Goal: Use online tool/utility: Utilize a website feature to perform a specific function

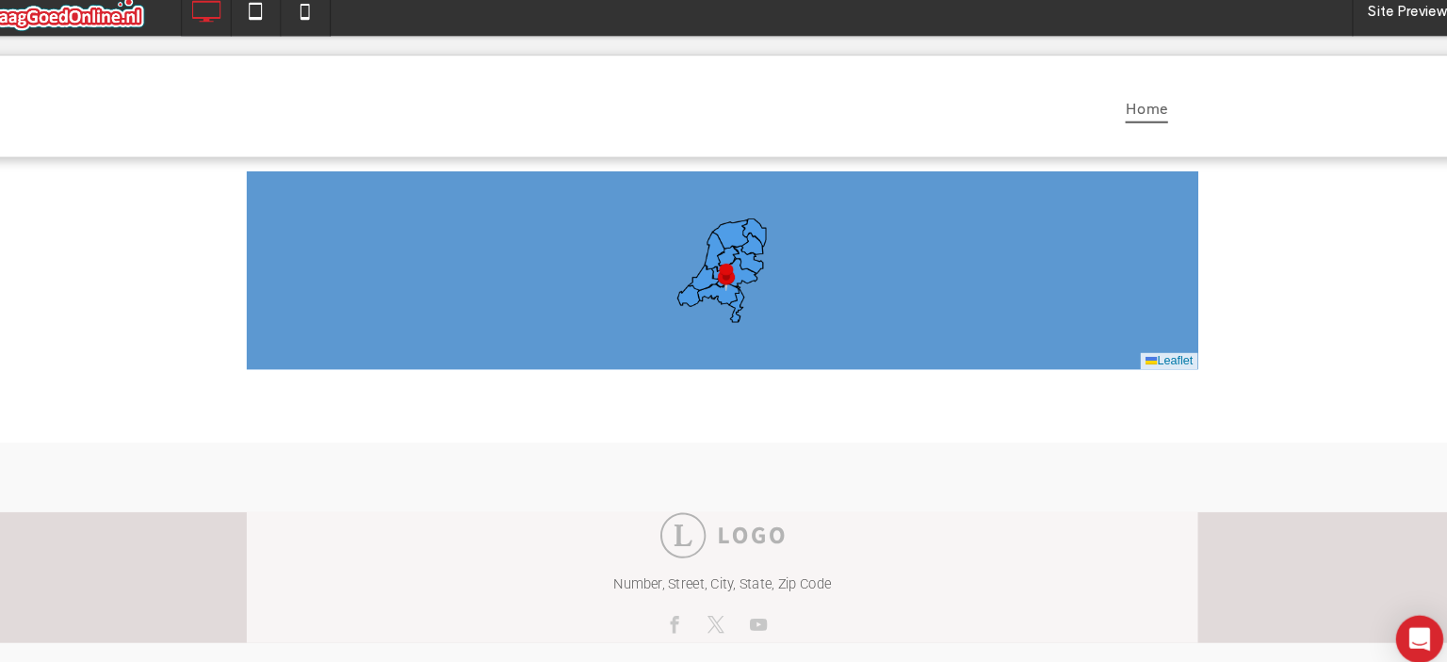
click at [233, 165] on span at bounding box center [233, 165] width 0 height 0
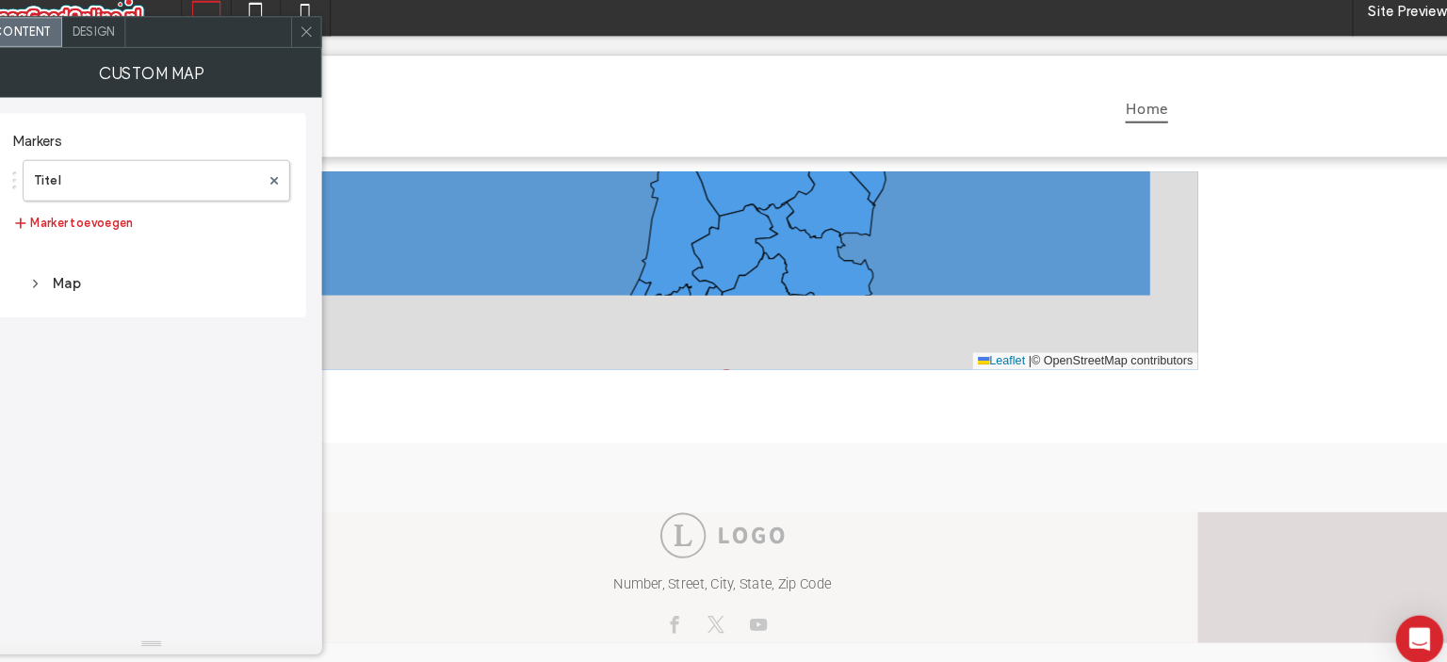
drag, startPoint x: 819, startPoint y: 281, endPoint x: 675, endPoint y: 189, distance: 170.6
click at [675, 189] on icon at bounding box center [704, 151] width 138 height 111
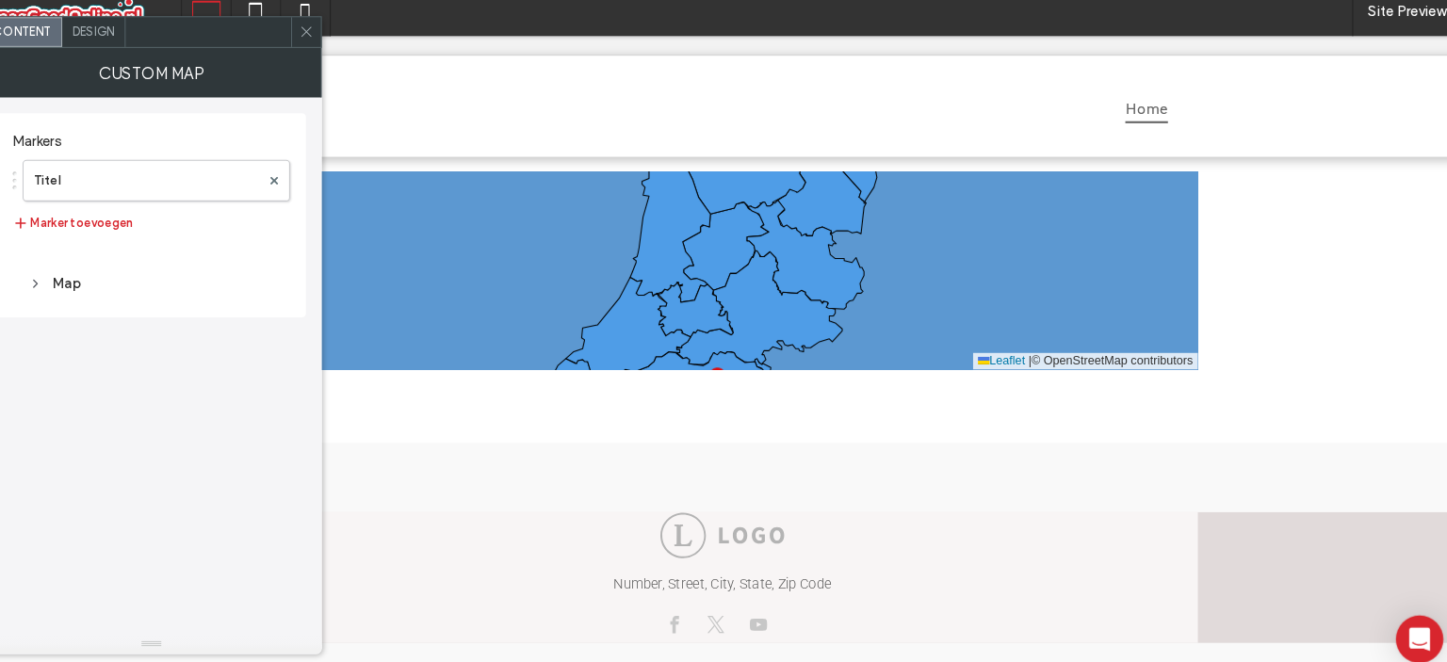
click at [675, 189] on icon at bounding box center [697, 174] width 134 height 62
click at [333, 30] on span at bounding box center [328, 43] width 14 height 28
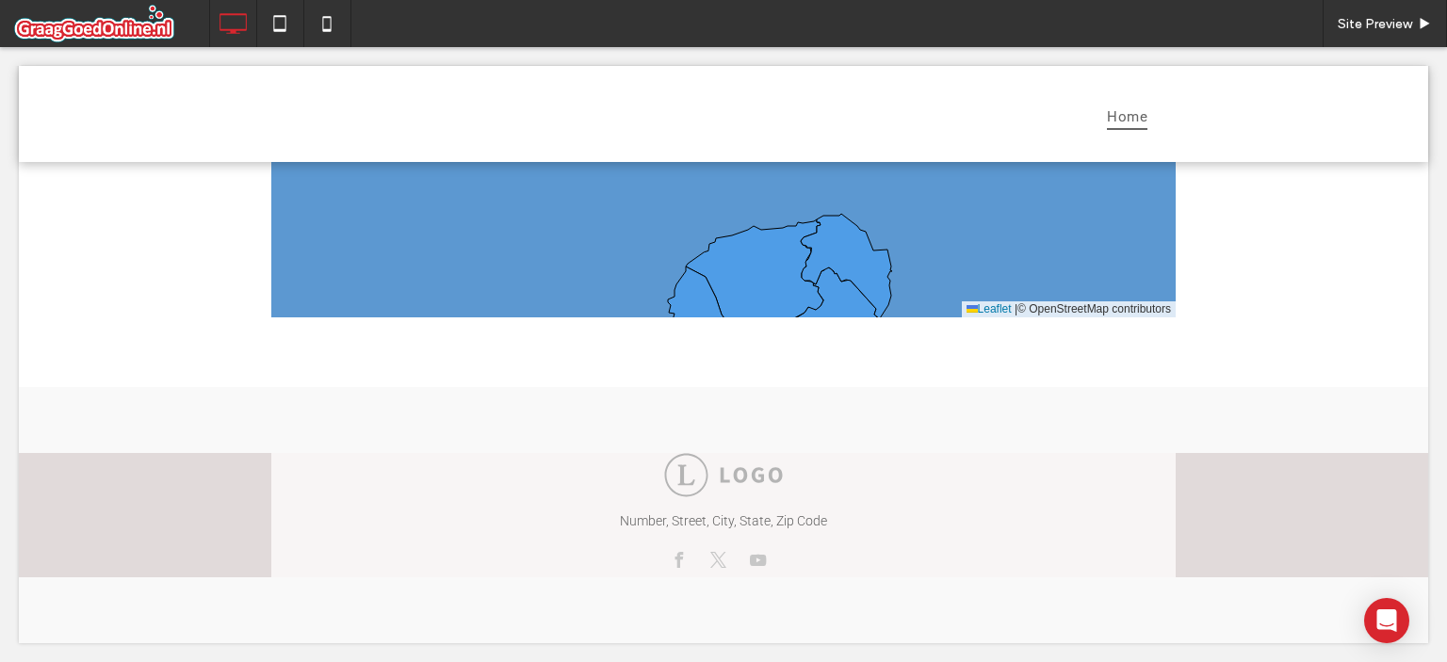
scroll to position [49, 0]
click at [1026, 317] on span at bounding box center [723, 223] width 904 height 188
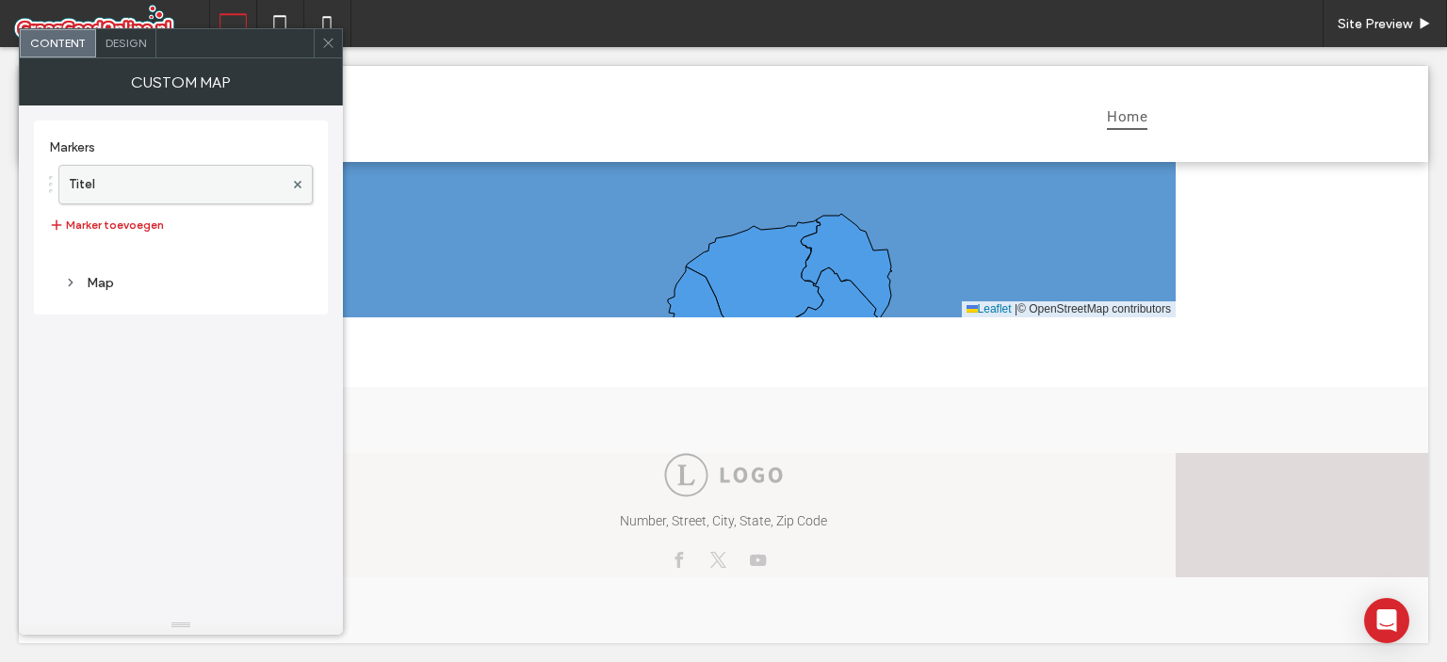
click at [175, 189] on label "Titel" at bounding box center [176, 185] width 215 height 38
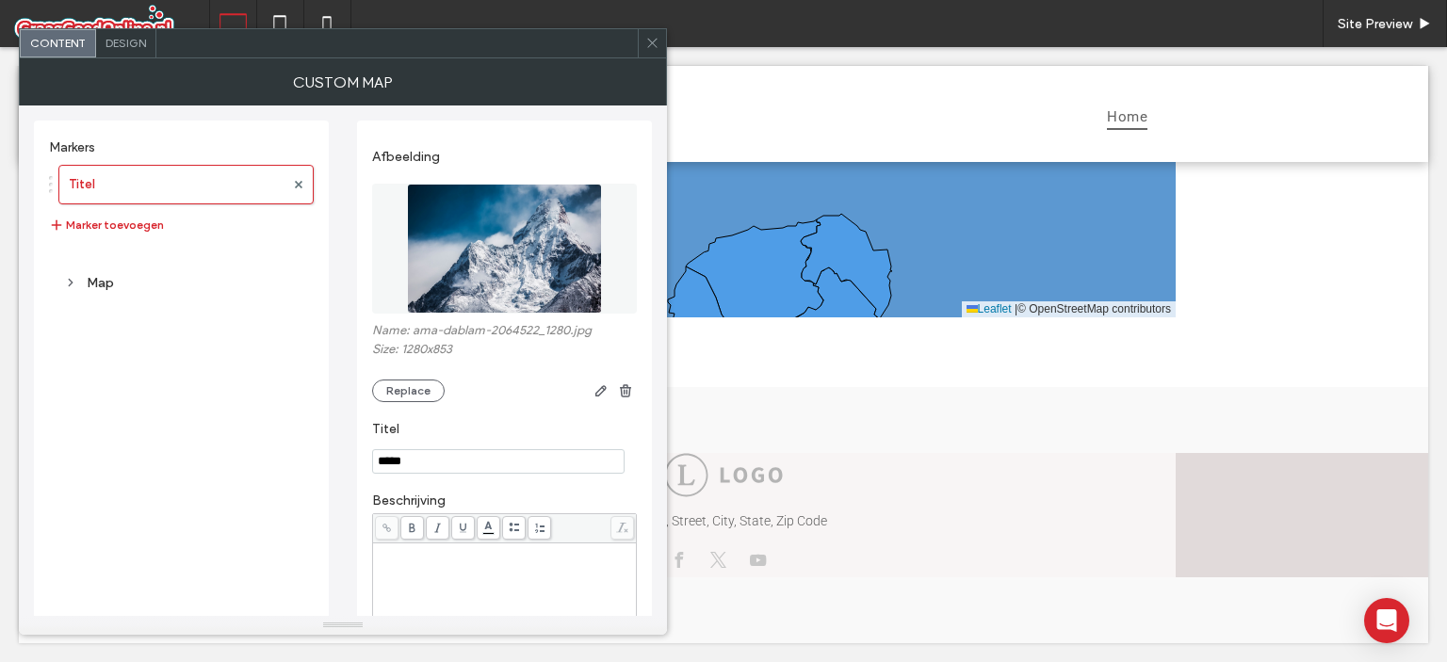
click at [125, 40] on span "Design" at bounding box center [125, 43] width 41 height 14
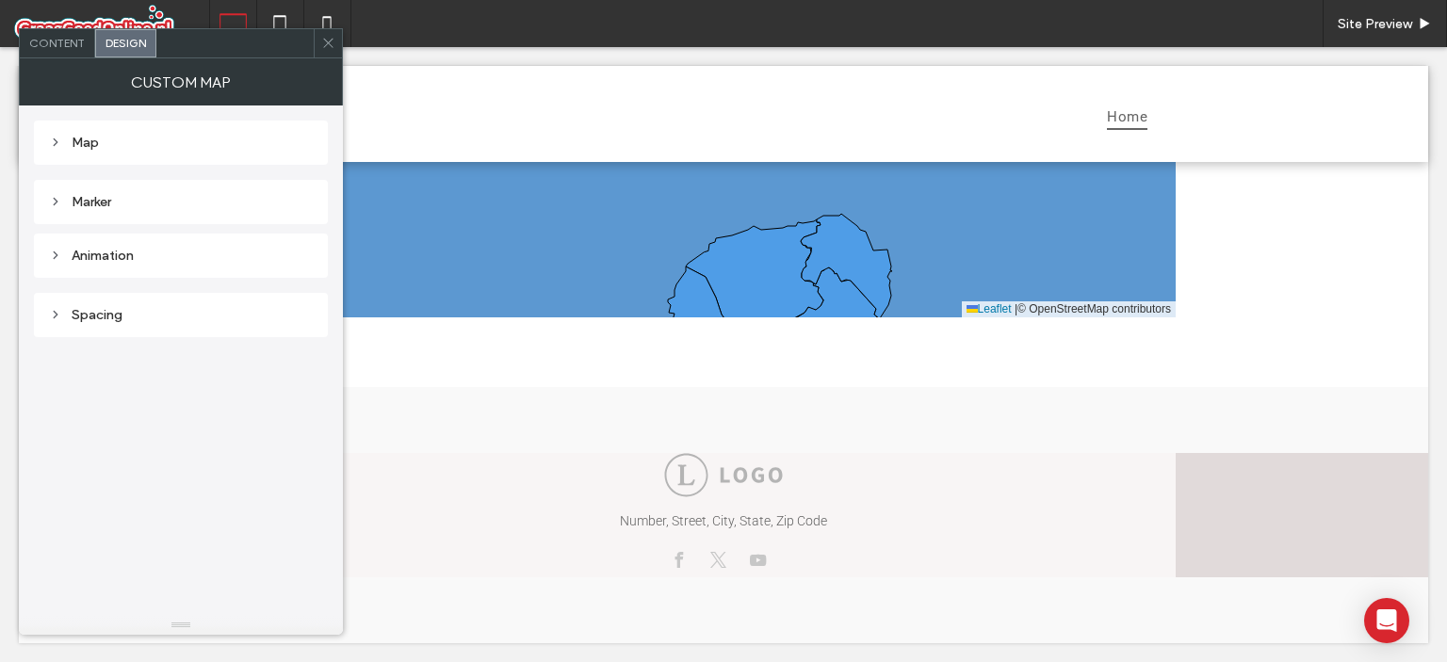
click at [67, 41] on span "Content" at bounding box center [57, 43] width 56 height 14
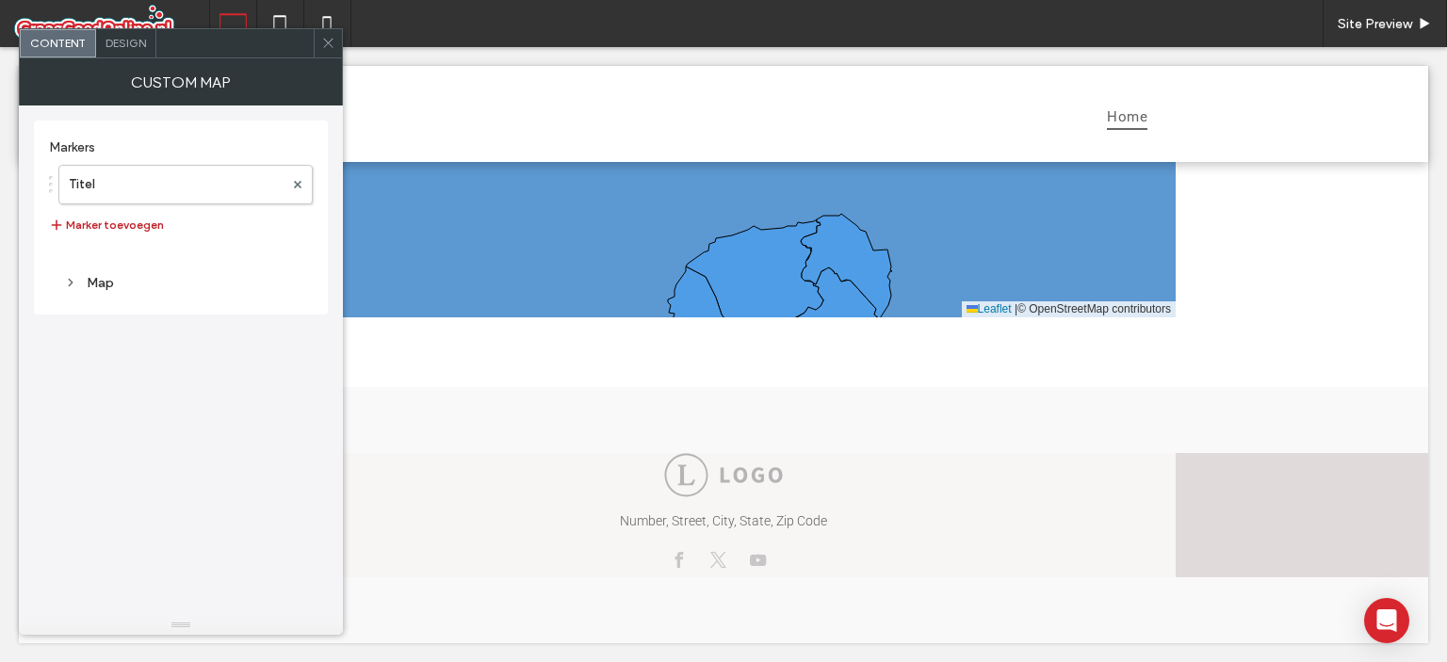
click at [103, 225] on button "Marker toevoegen" at bounding box center [106, 225] width 115 height 23
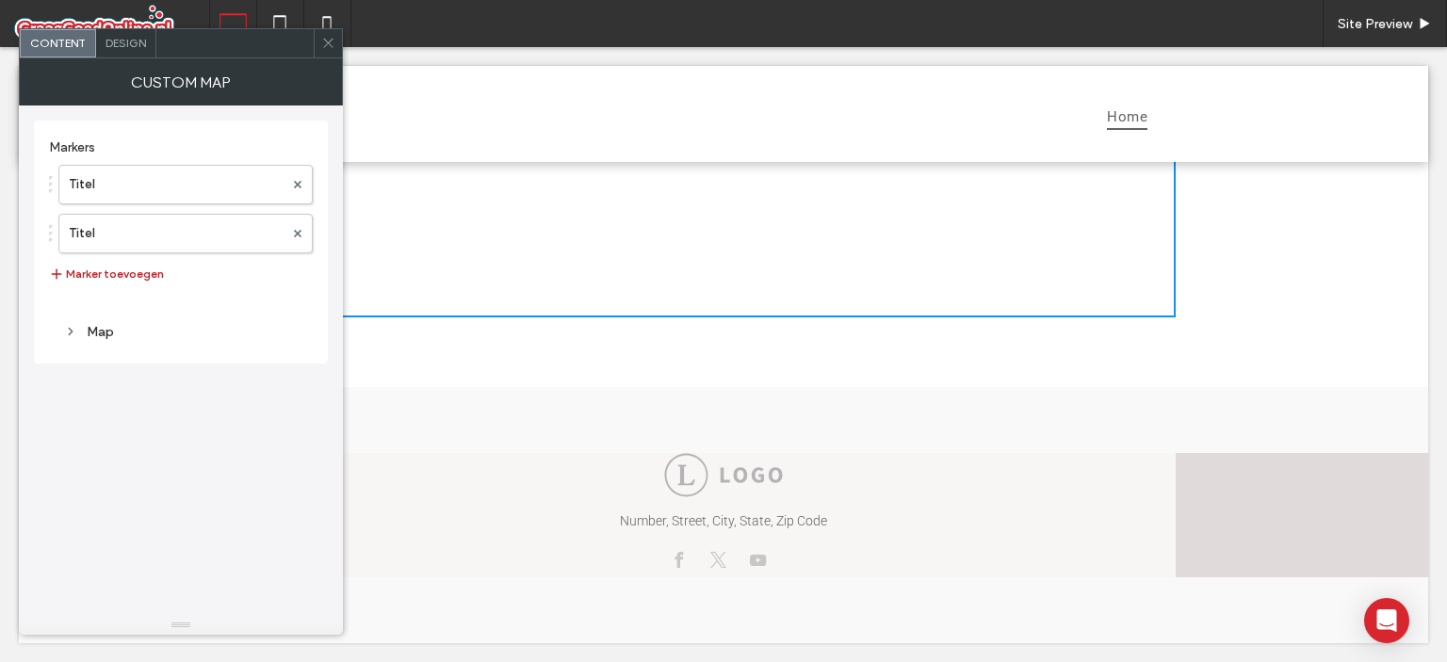
scroll to position [47, 0]
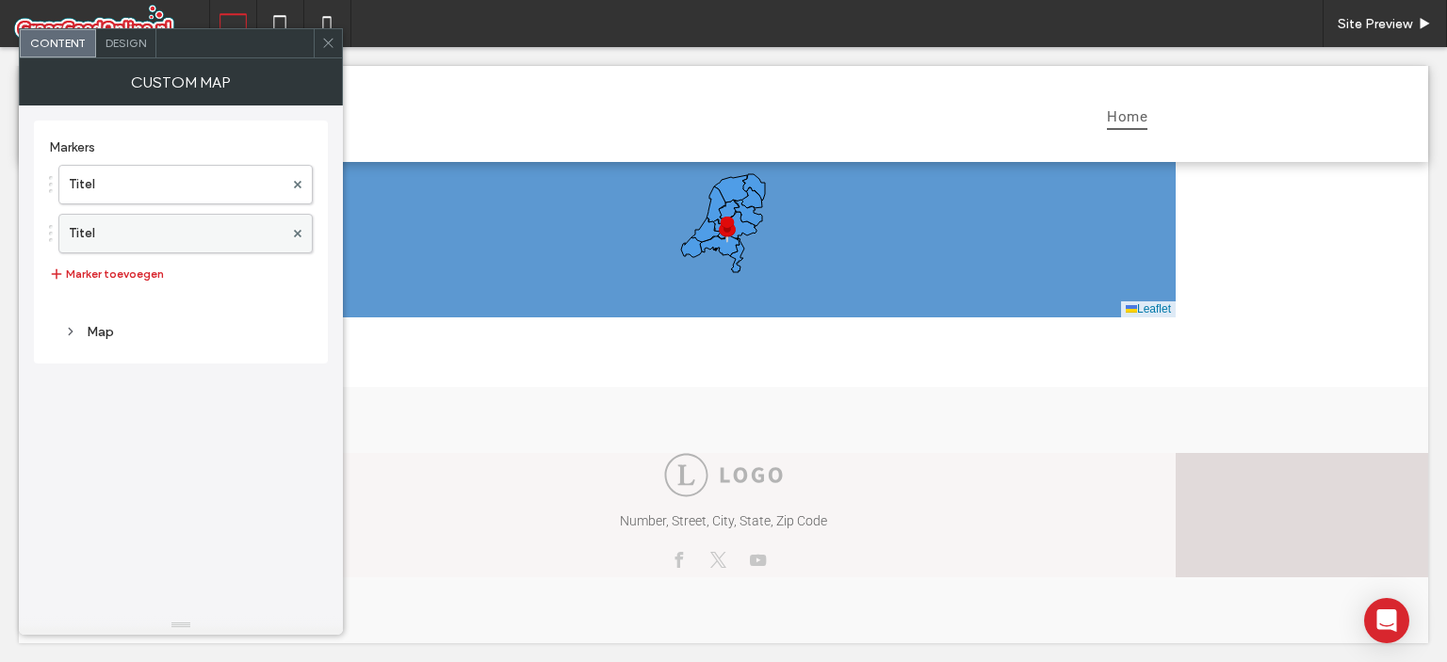
click at [167, 229] on label "Titel" at bounding box center [176, 234] width 215 height 38
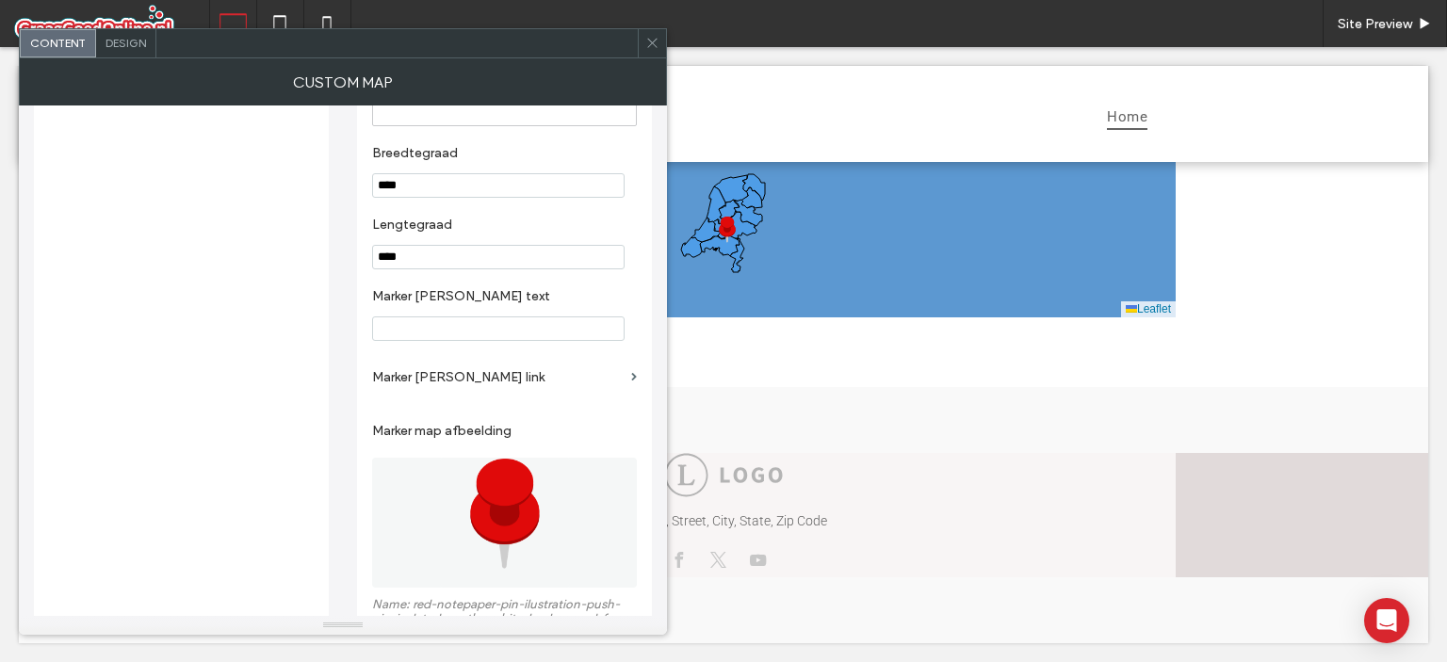
scroll to position [510, 0]
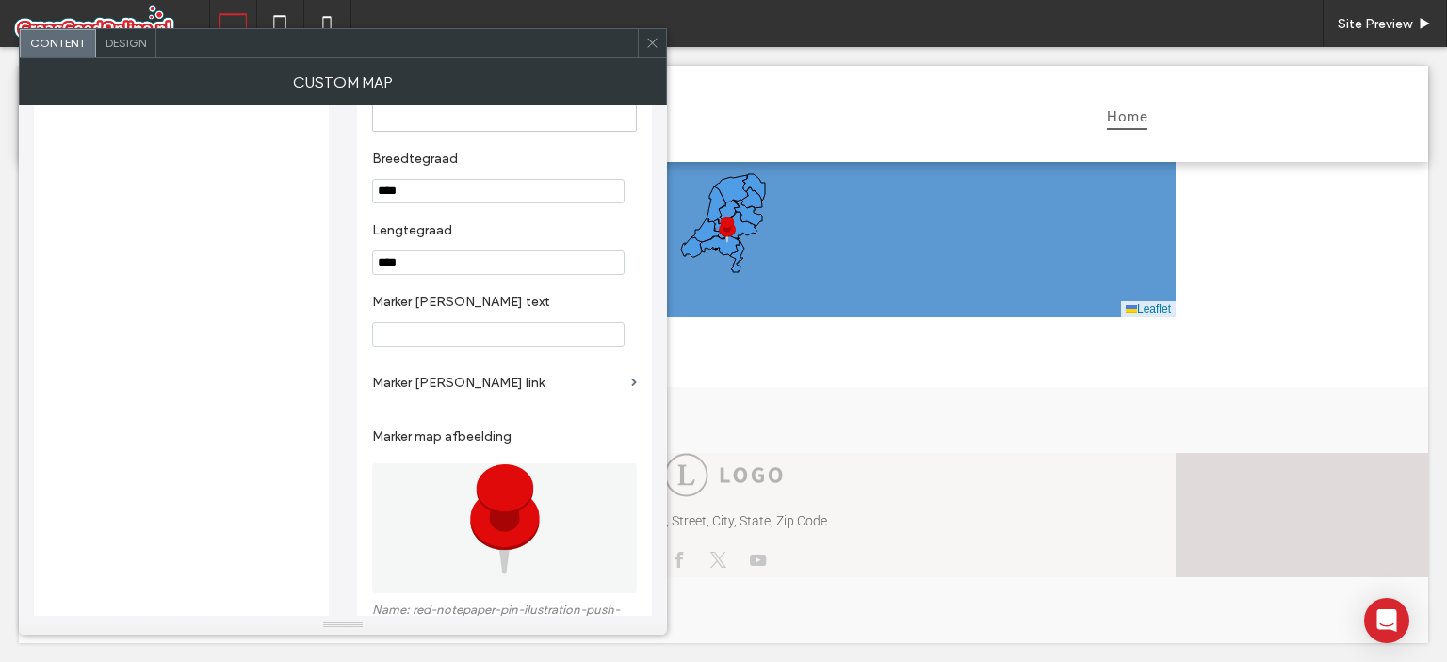
click at [422, 186] on input "****" at bounding box center [498, 191] width 252 height 24
type input "****"
click at [447, 272] on input "****" at bounding box center [498, 263] width 252 height 24
type input "**"
click at [655, 46] on icon at bounding box center [652, 43] width 14 height 14
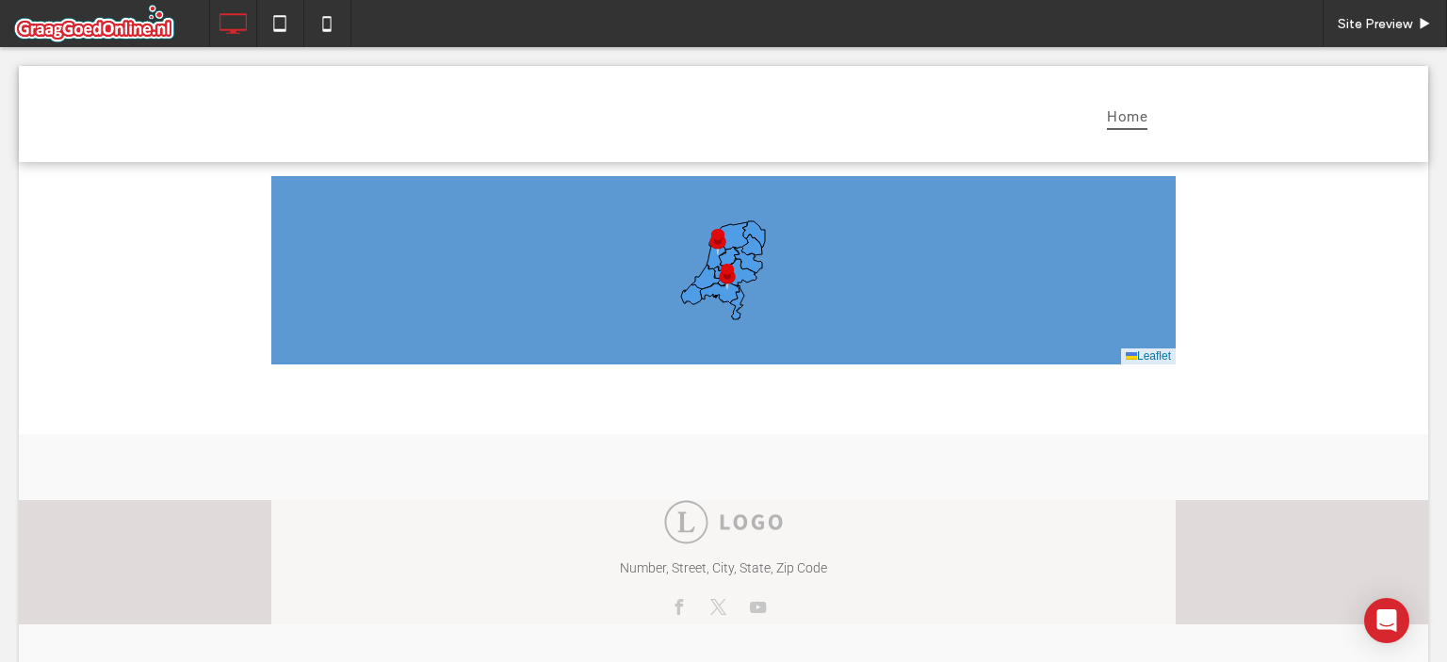
scroll to position [0, 0]
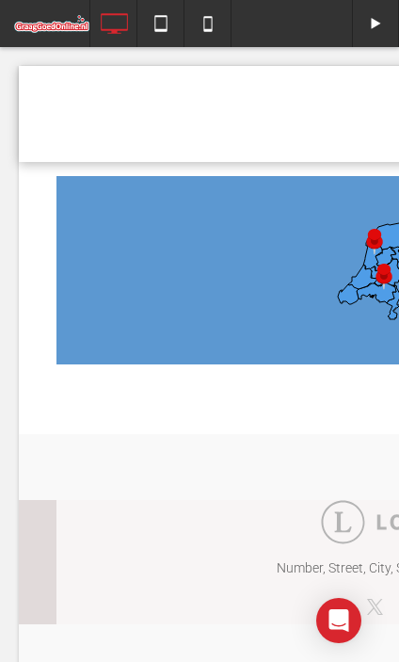
click at [261, 252] on span at bounding box center [381, 270] width 648 height 188
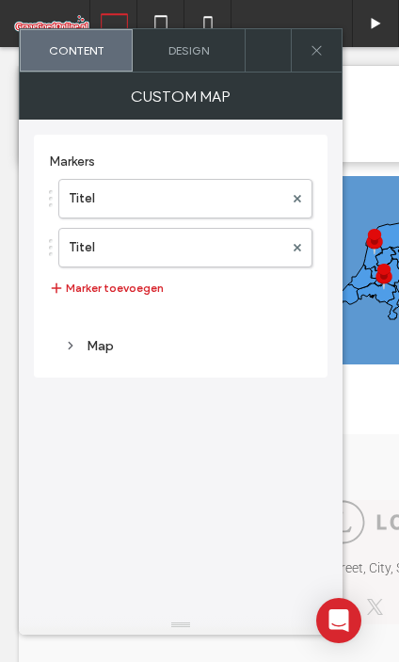
click at [311, 50] on icon at bounding box center [317, 50] width 14 height 14
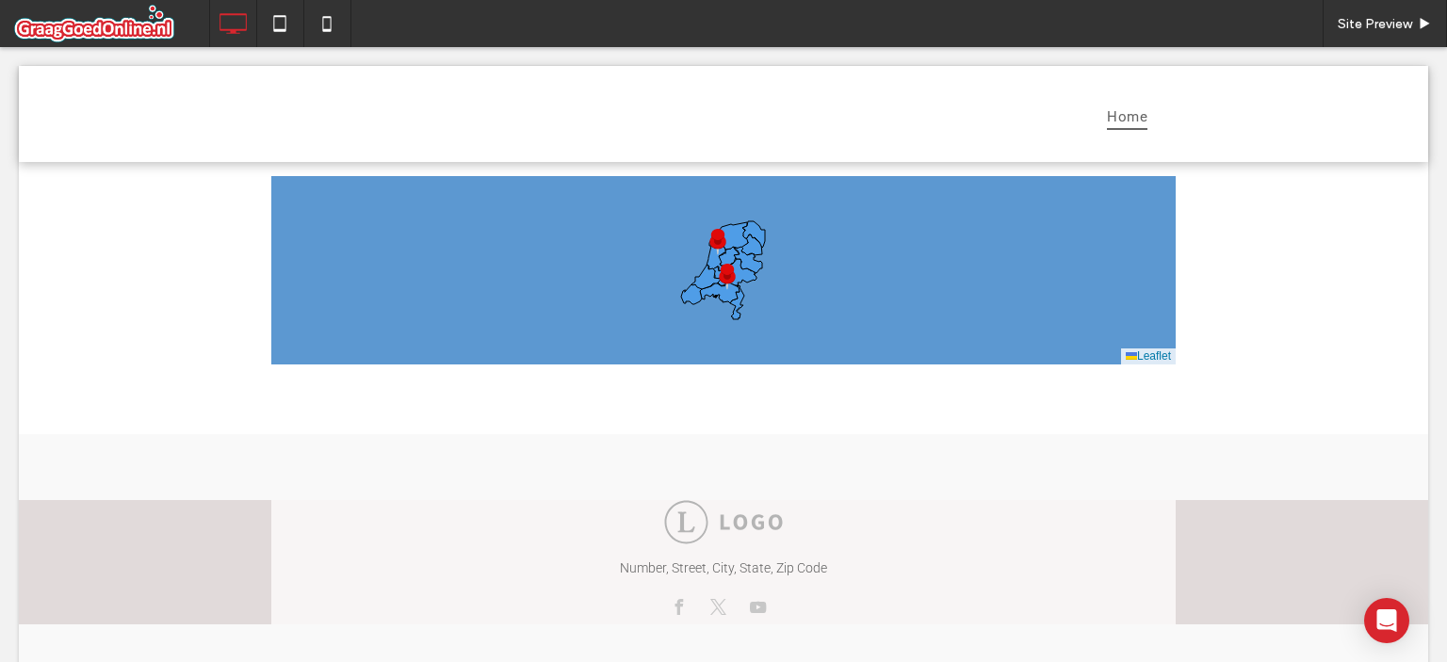
drag, startPoint x: 885, startPoint y: 276, endPoint x: 1268, endPoint y: 342, distance: 388.0
click at [1268, 342] on div "+ − Leaflet" at bounding box center [723, 270] width 1409 height 217
click at [1059, 282] on span at bounding box center [723, 270] width 904 height 188
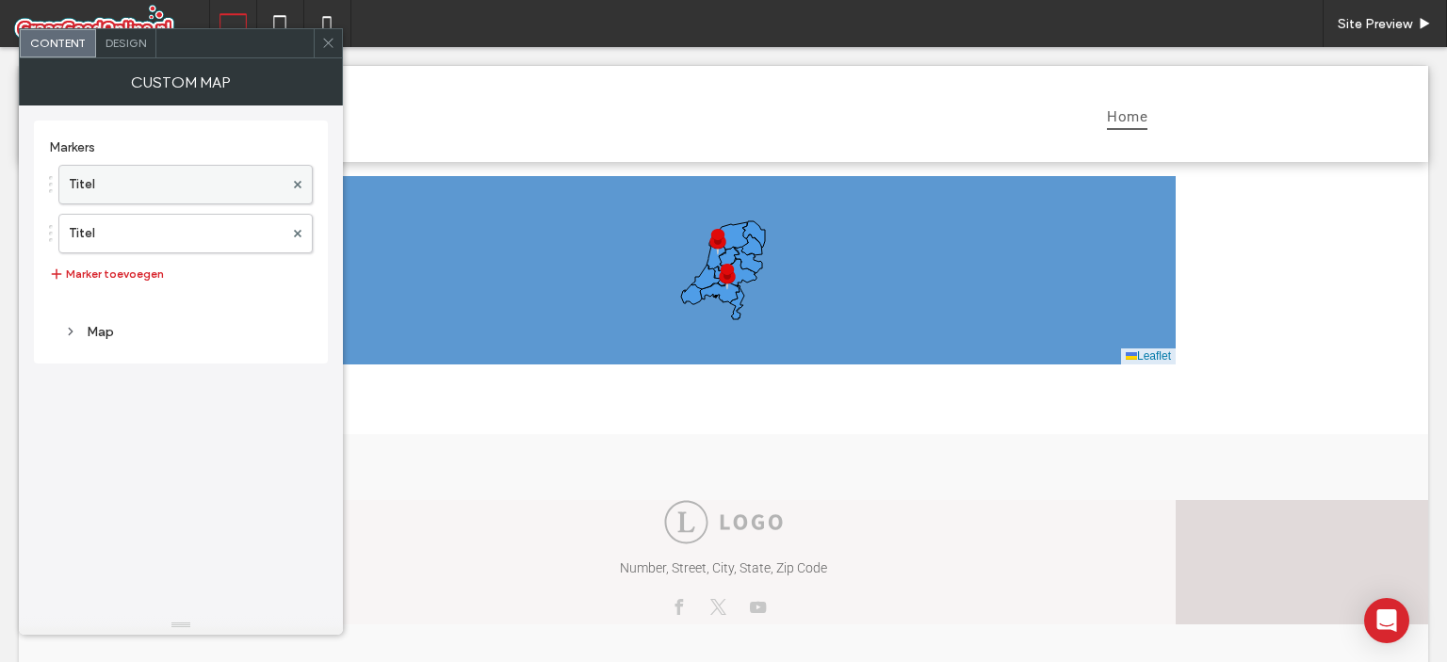
click at [203, 166] on label "Titel" at bounding box center [176, 185] width 215 height 38
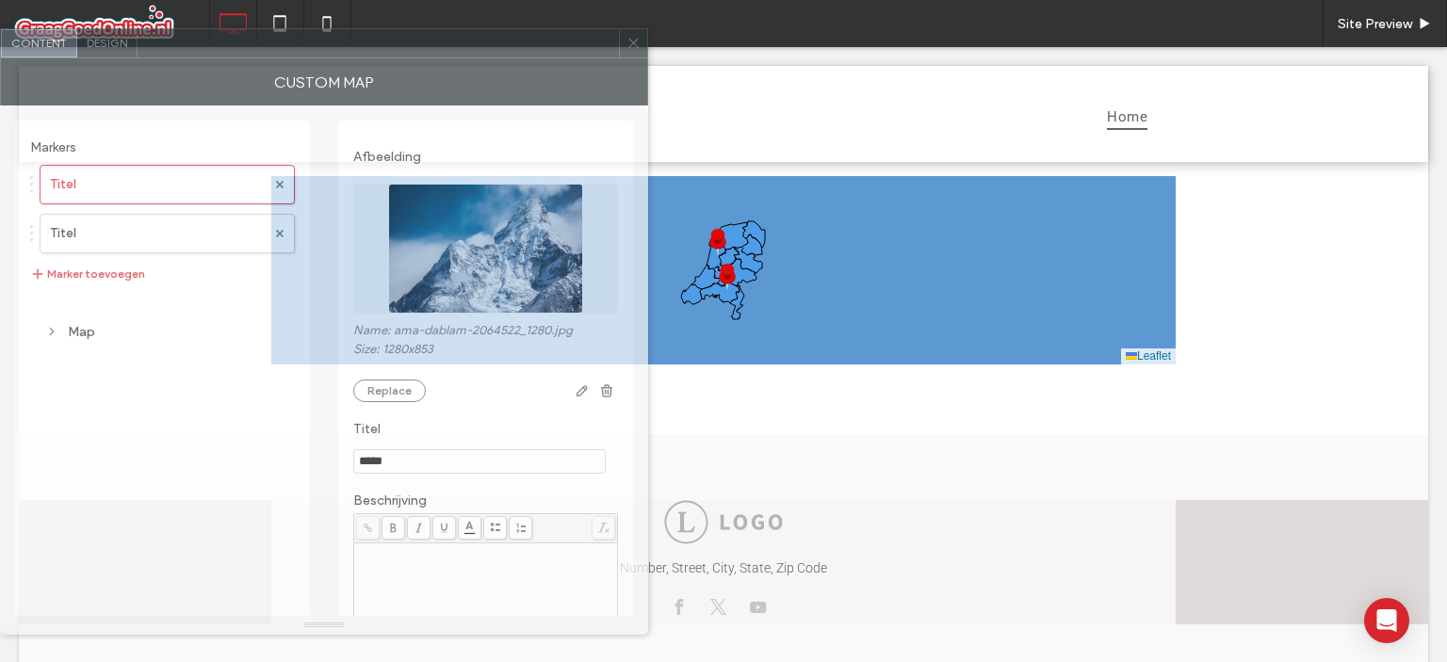
drag, startPoint x: 448, startPoint y: 58, endPoint x: 381, endPoint y: 58, distance: 66.9
click at [381, 58] on div "Custom map" at bounding box center [324, 81] width 648 height 47
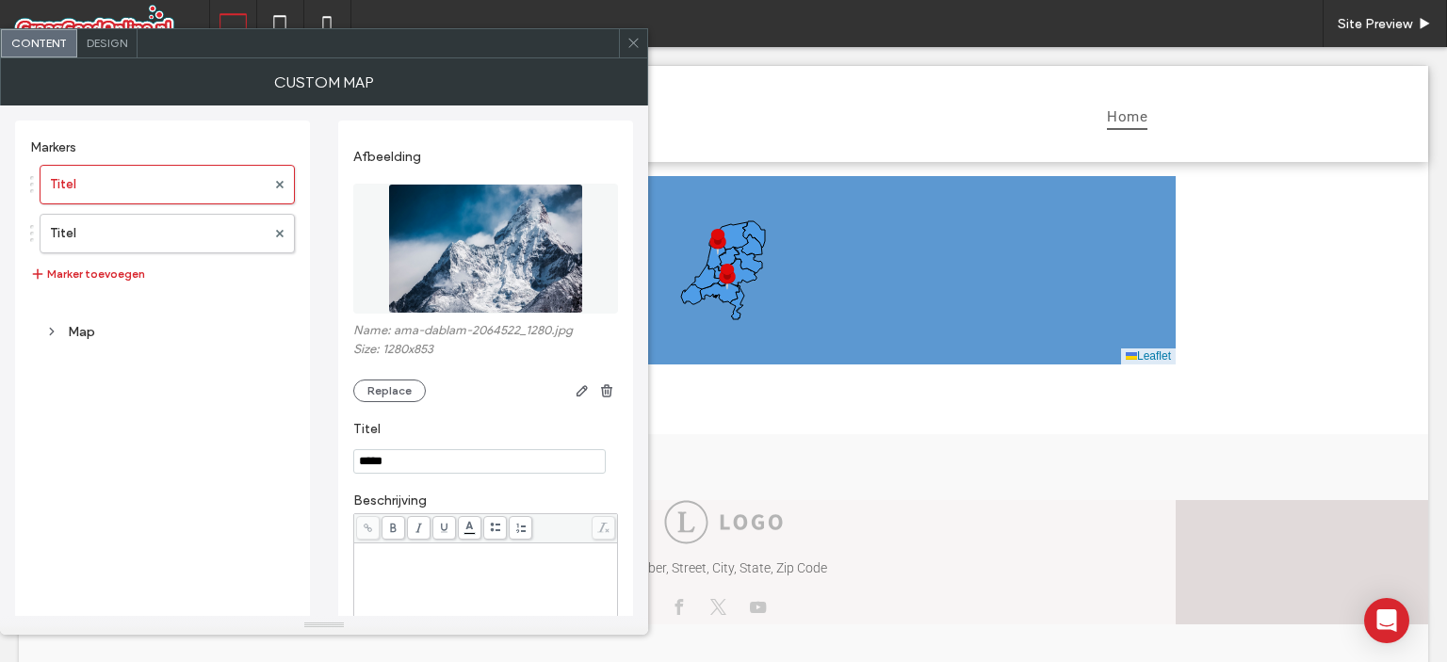
click at [626, 34] on span at bounding box center [633, 43] width 14 height 28
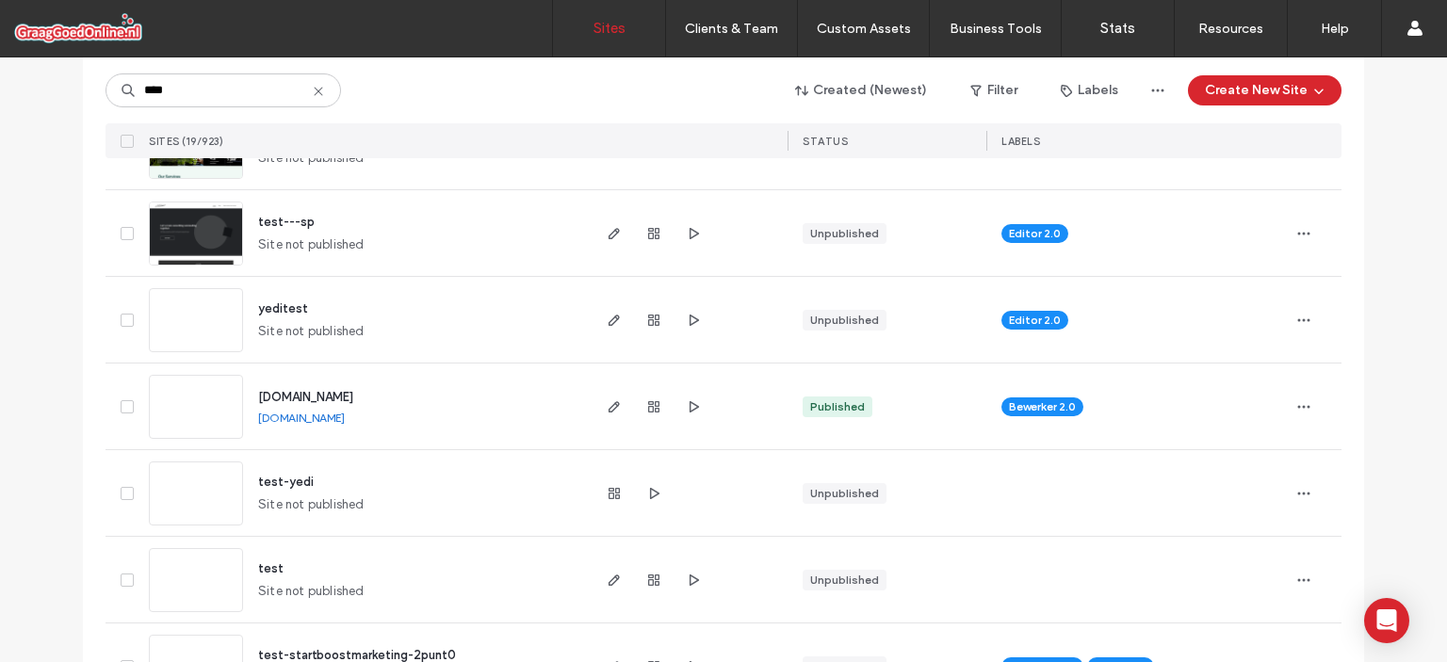
scroll to position [618, 0]
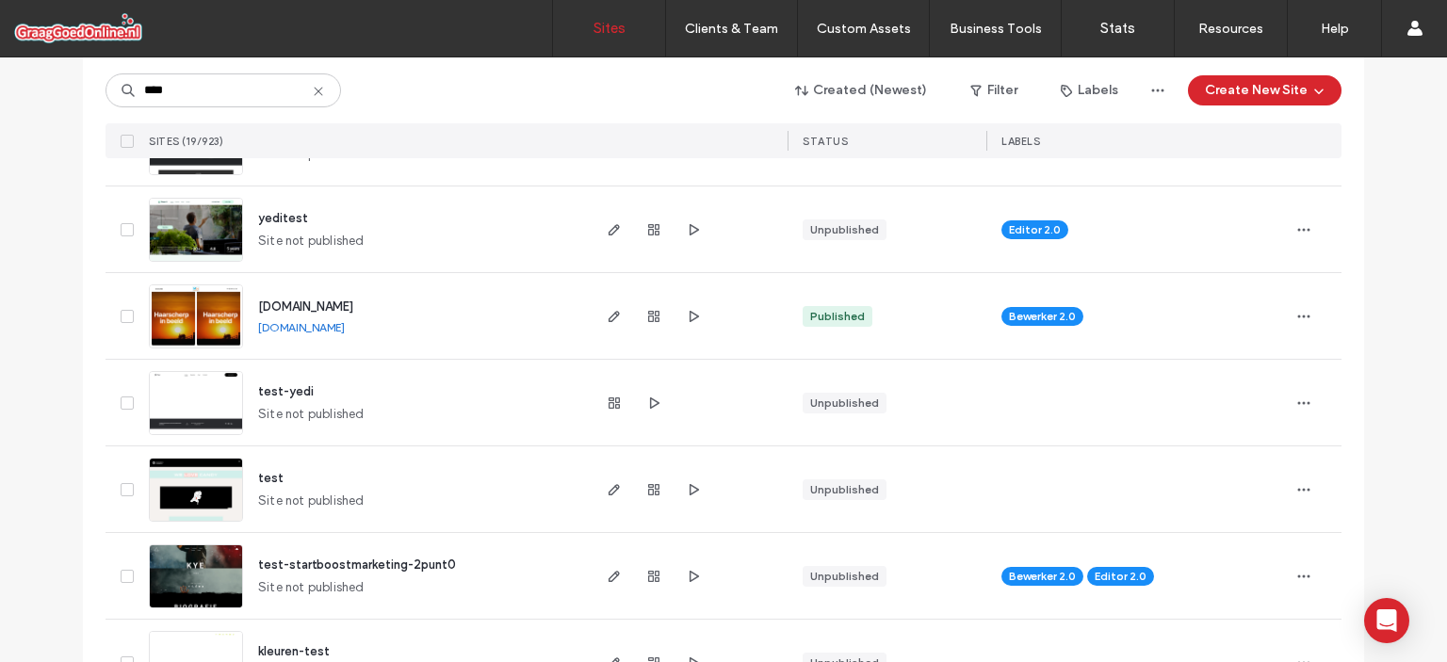
type input "****"
click at [267, 478] on span "test" at bounding box center [270, 478] width 25 height 14
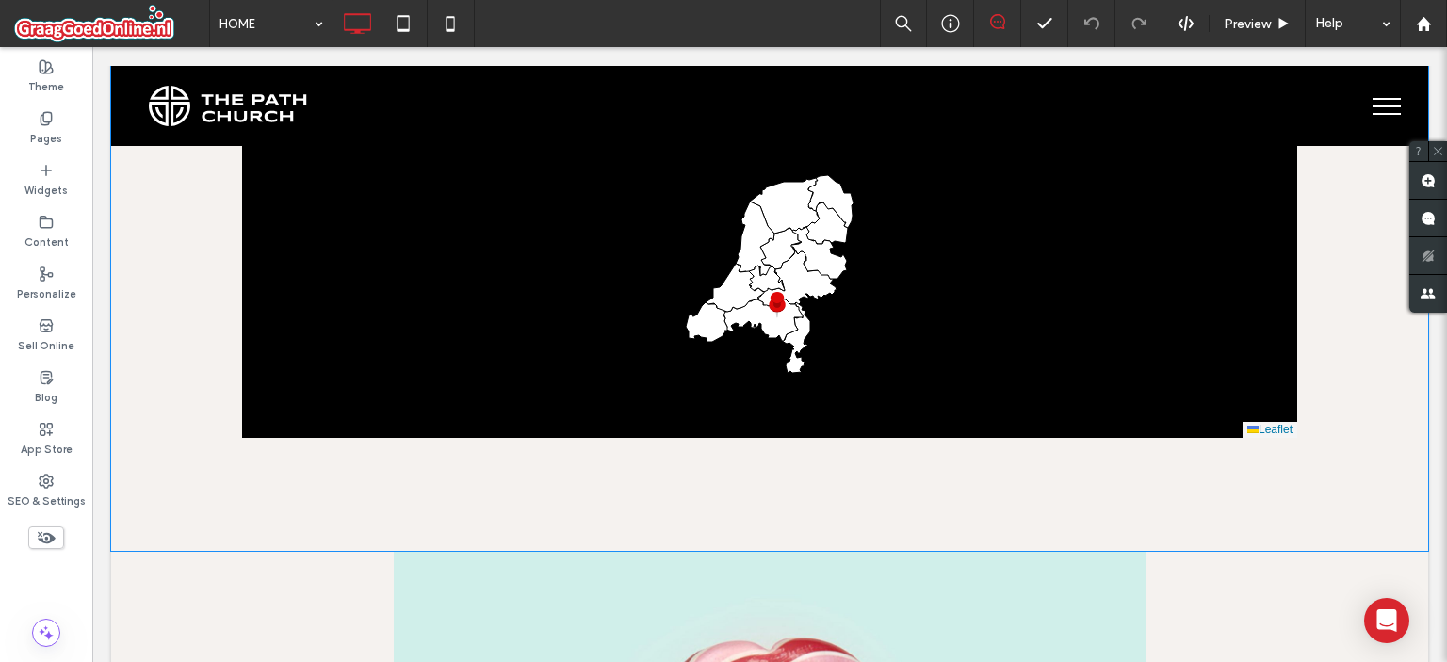
scroll to position [365, 0]
click at [1290, 444] on div "+ − Leaflet + − Leaflet Click To Paste Row" at bounding box center [769, 270] width 1317 height 562
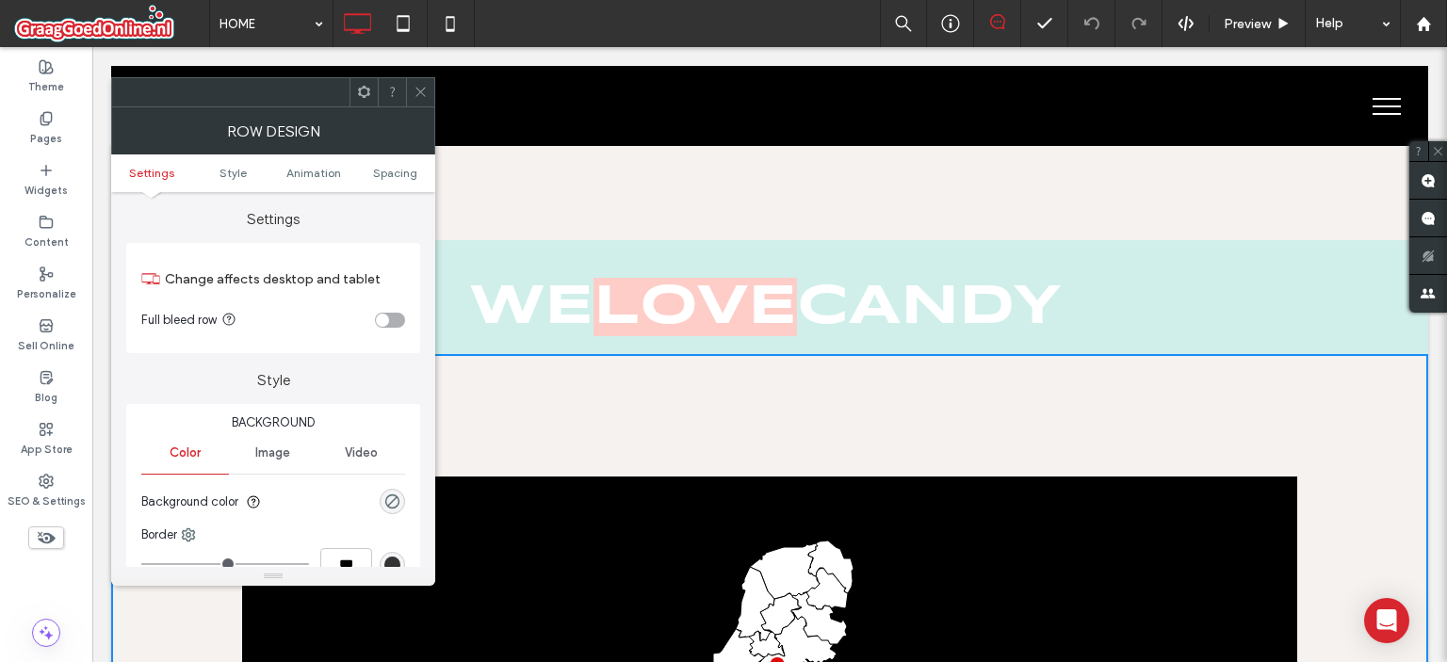
scroll to position [422, 0]
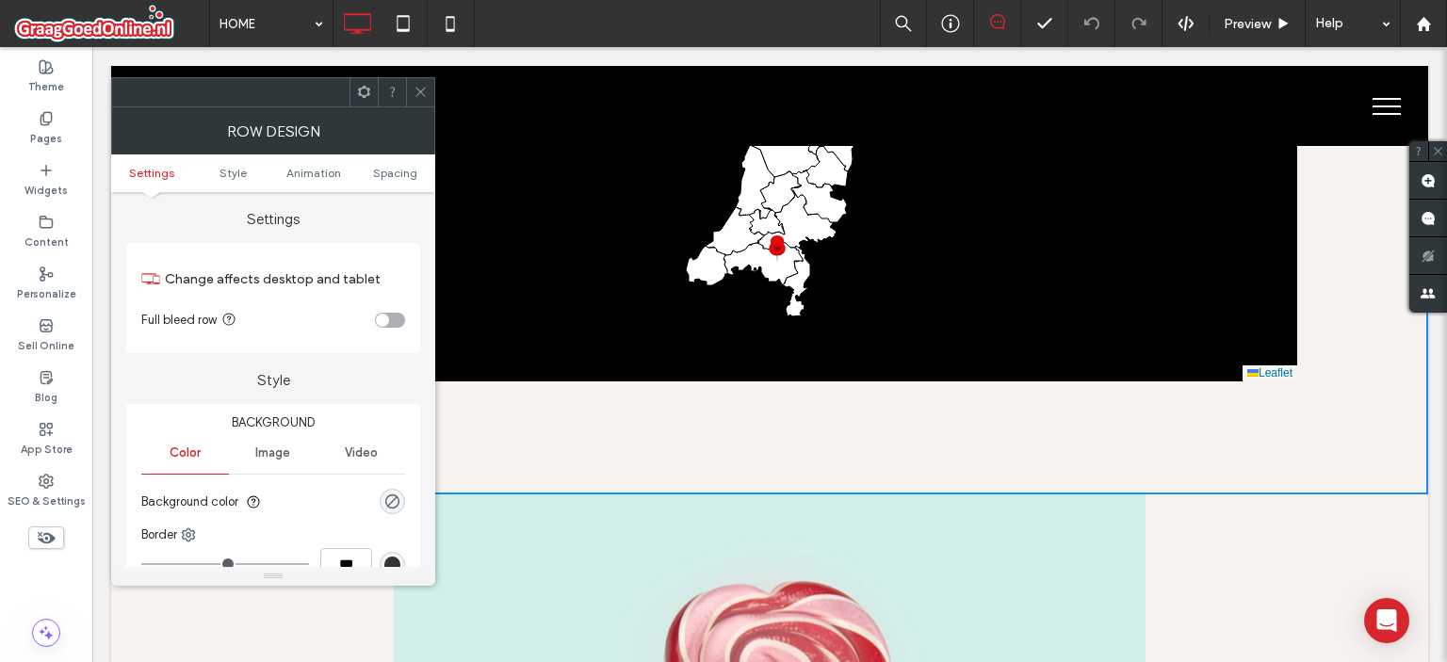
click at [1257, 342] on icon at bounding box center [770, 217] width 1272 height 397
click at [432, 91] on div at bounding box center [420, 92] width 28 height 28
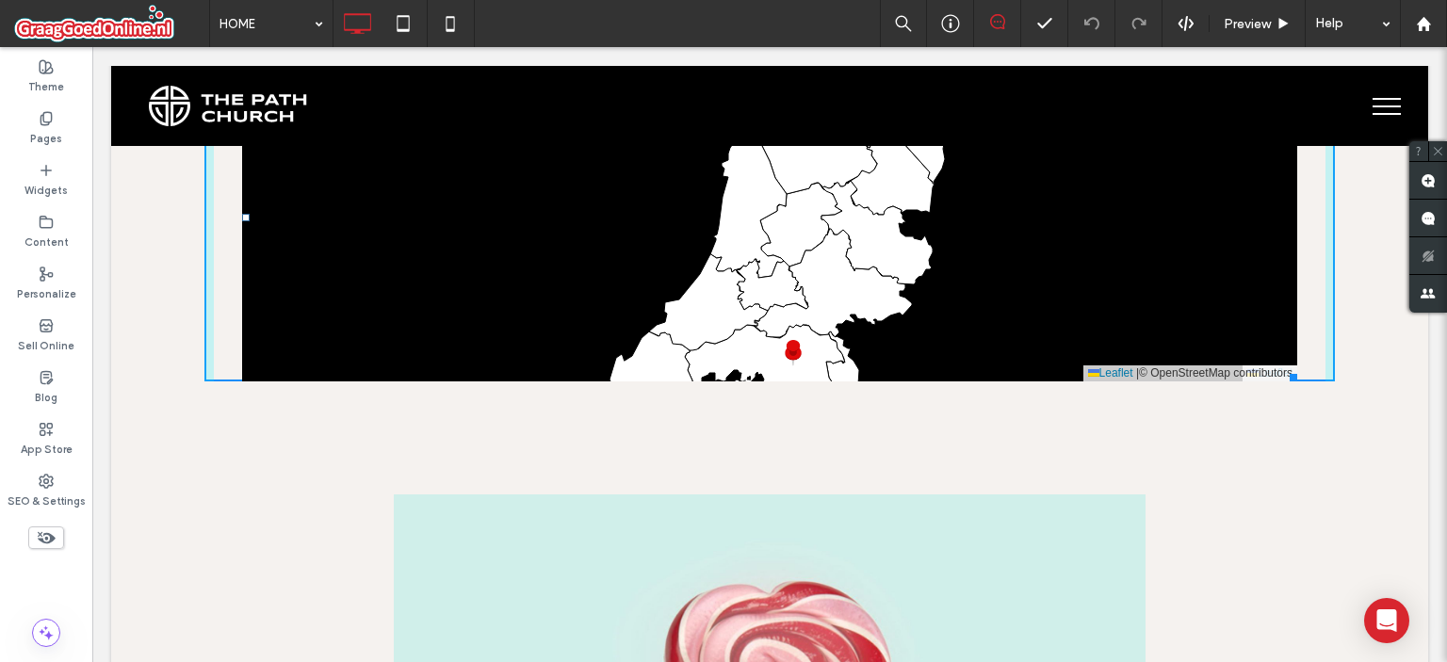
drag, startPoint x: 1284, startPoint y: 375, endPoint x: 1384, endPoint y: 535, distance: 188.7
click at [1291, 381] on div at bounding box center [1290, 374] width 14 height 14
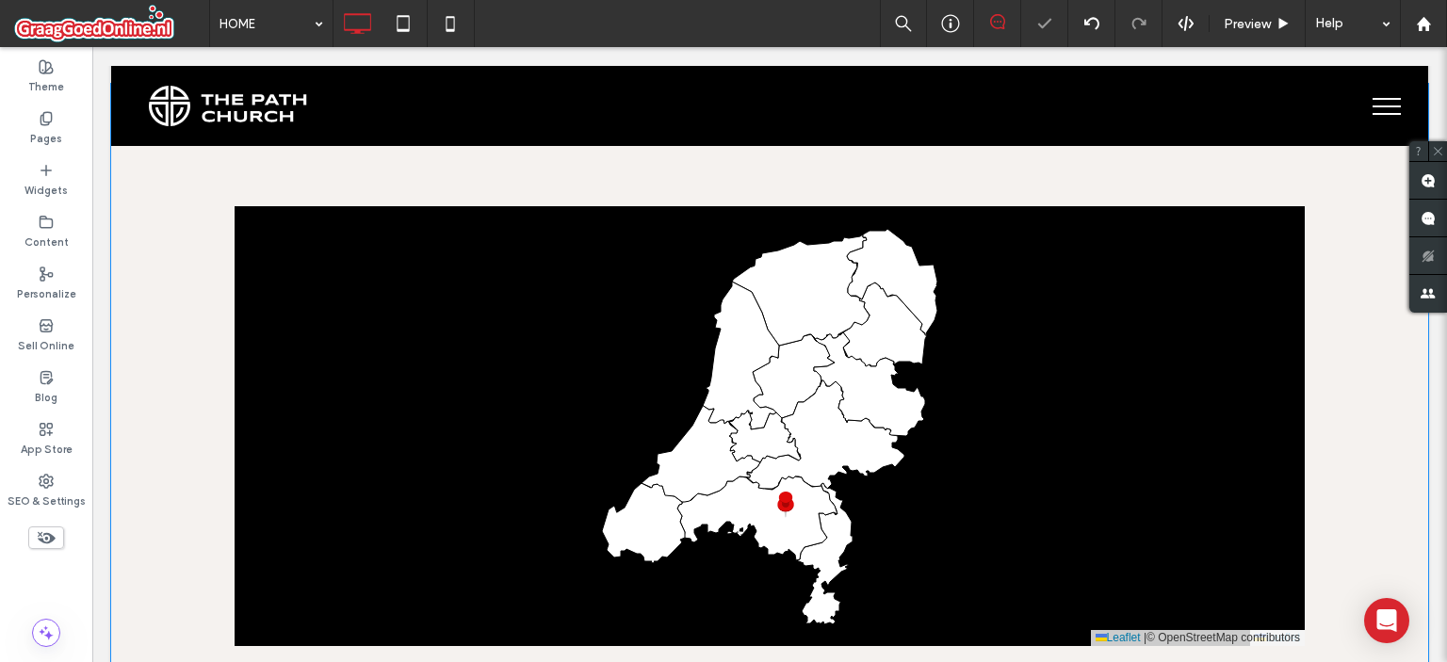
scroll to position [364, 0]
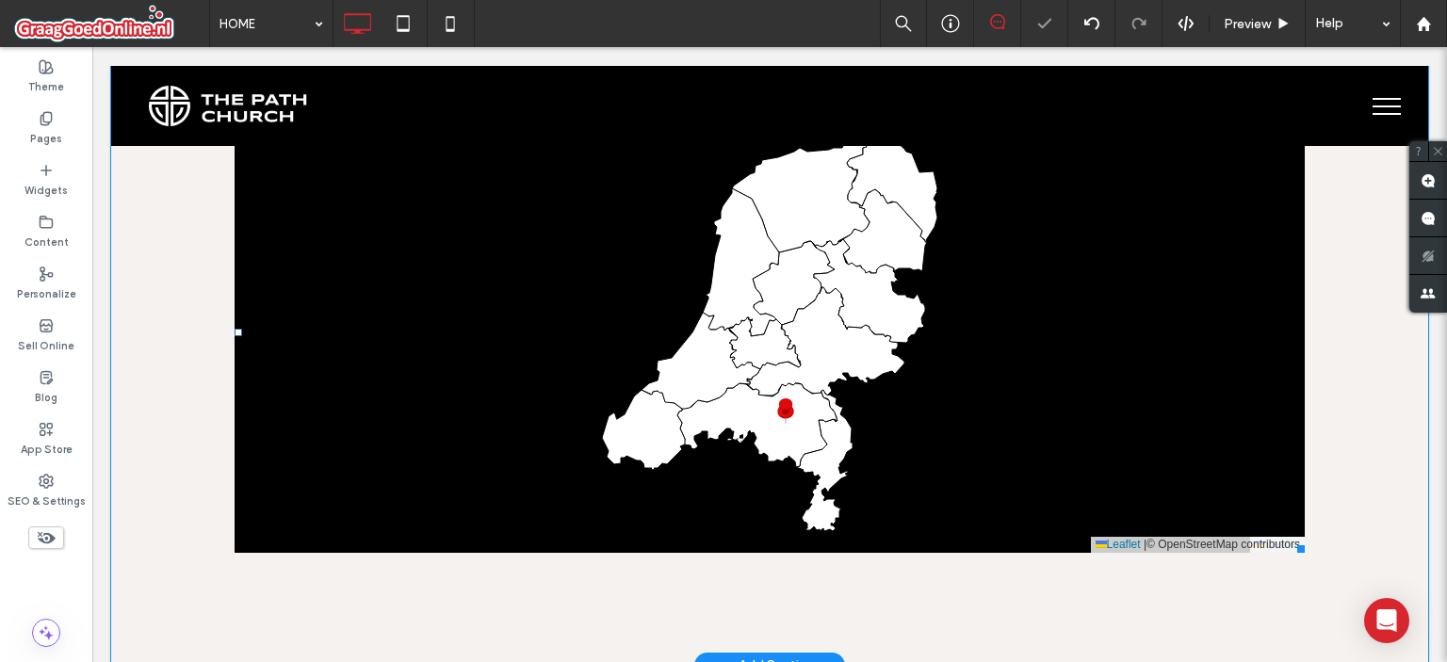
click at [1079, 347] on span at bounding box center [770, 333] width 1070 height 440
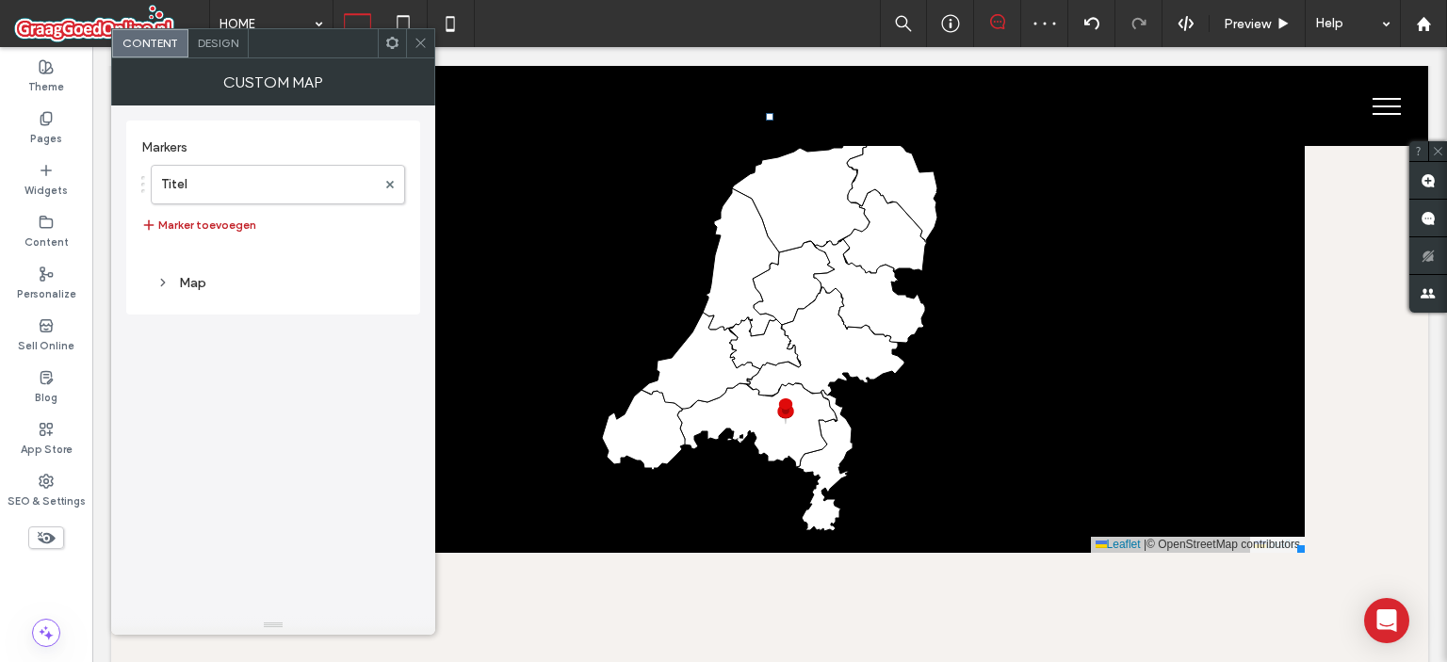
click at [215, 232] on button "Marker toevoegen" at bounding box center [198, 225] width 115 height 23
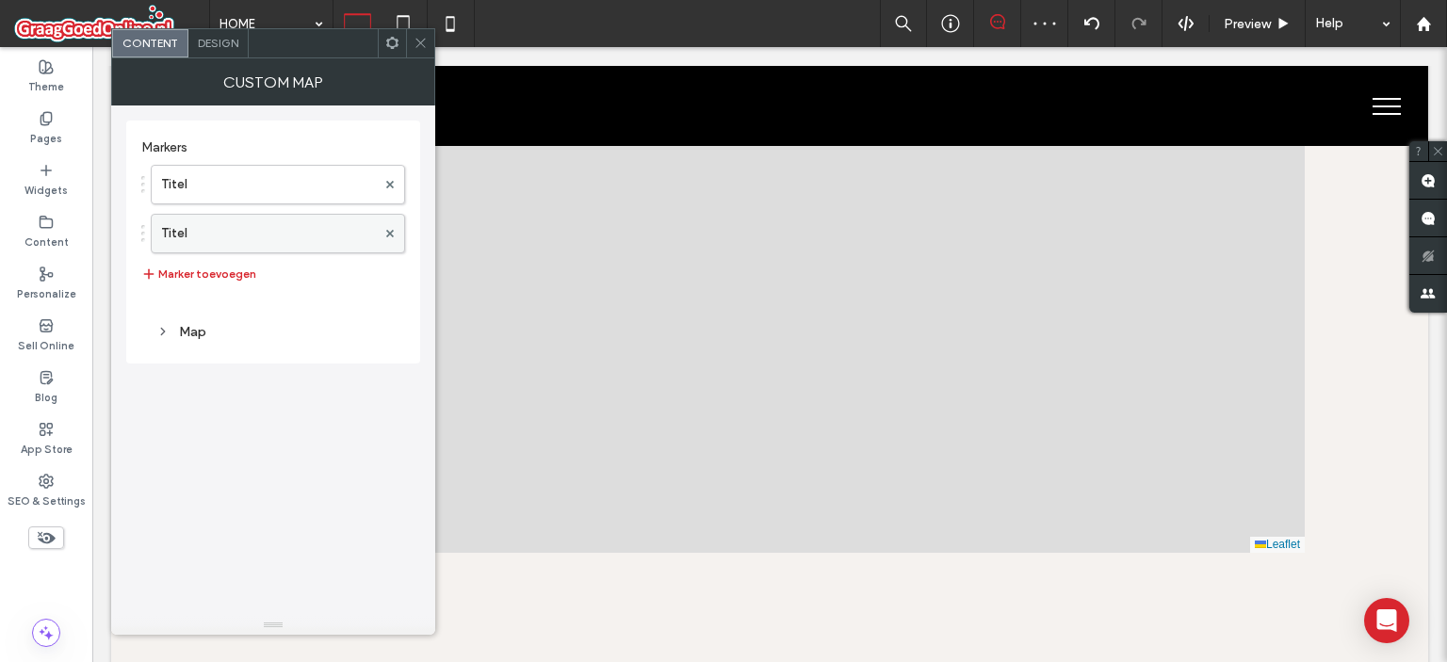
click at [230, 232] on label "Titel" at bounding box center [268, 234] width 215 height 38
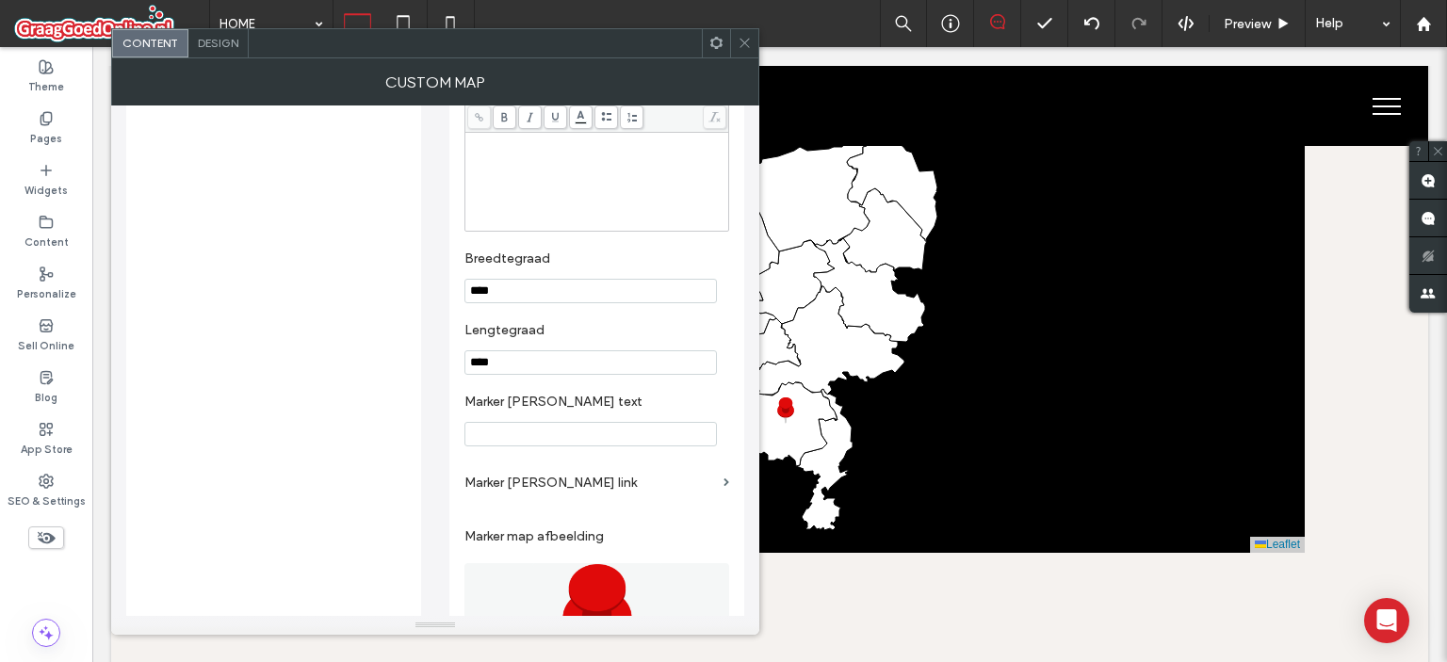
scroll to position [411, 0]
click at [483, 293] on input "****" at bounding box center [590, 291] width 252 height 24
type input "****"
click at [501, 360] on input "****" at bounding box center [590, 362] width 252 height 24
type input "*"
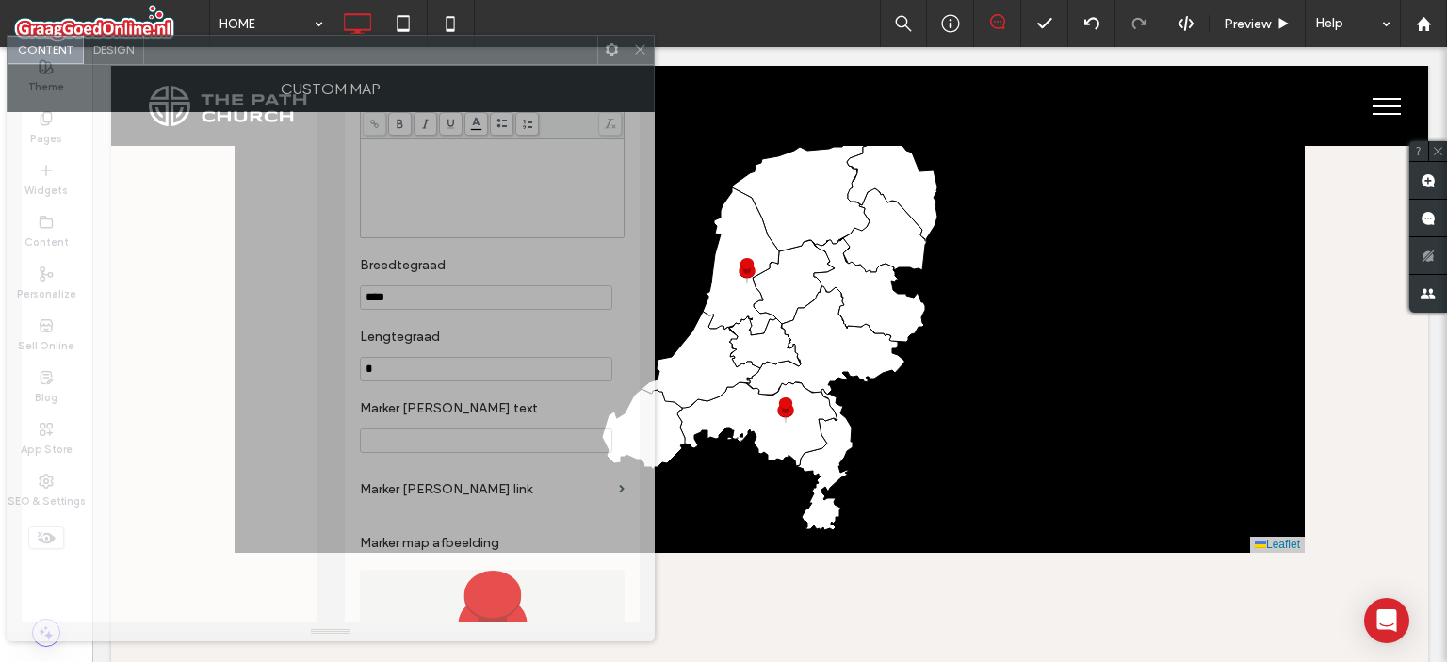
drag, startPoint x: 565, startPoint y: 54, endPoint x: 441, endPoint y: 62, distance: 124.6
click at [441, 62] on div at bounding box center [370, 50] width 453 height 28
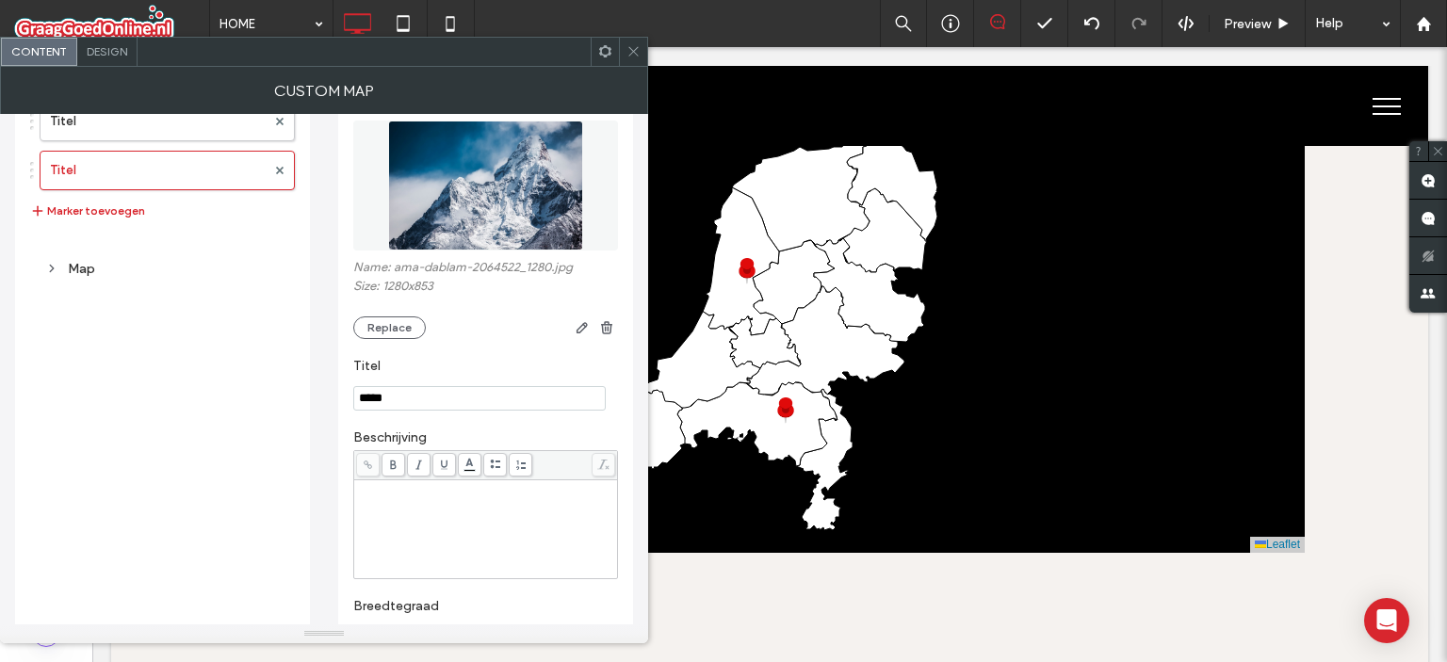
scroll to position [0, 0]
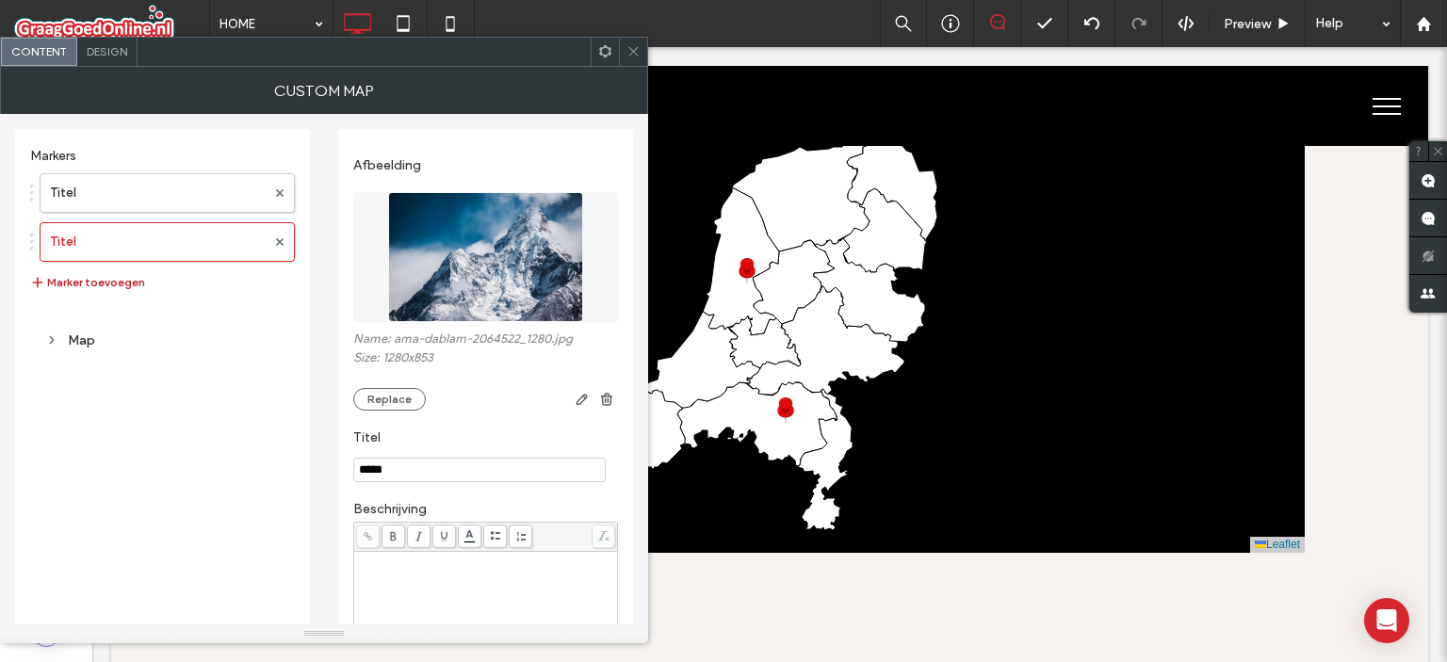
click at [121, 277] on button "Marker toevoegen" at bounding box center [87, 282] width 115 height 23
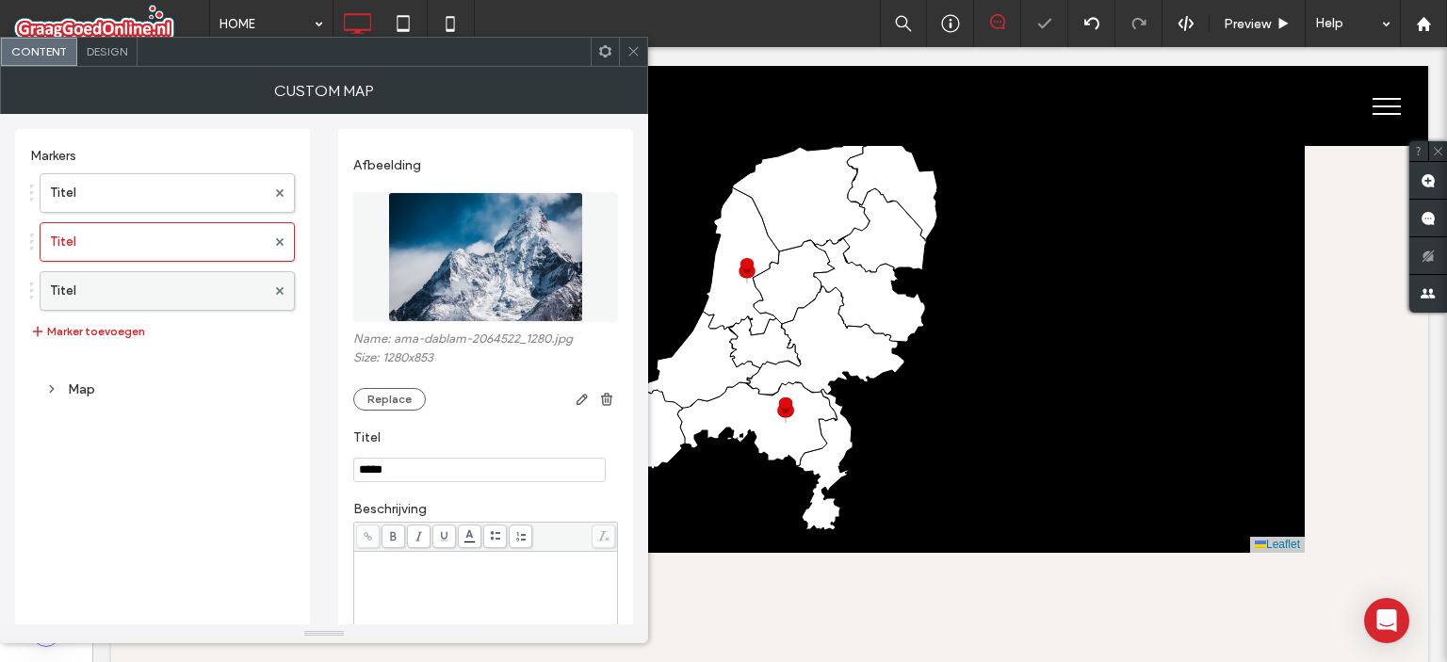
click at [146, 289] on label "Titel" at bounding box center [158, 291] width 216 height 38
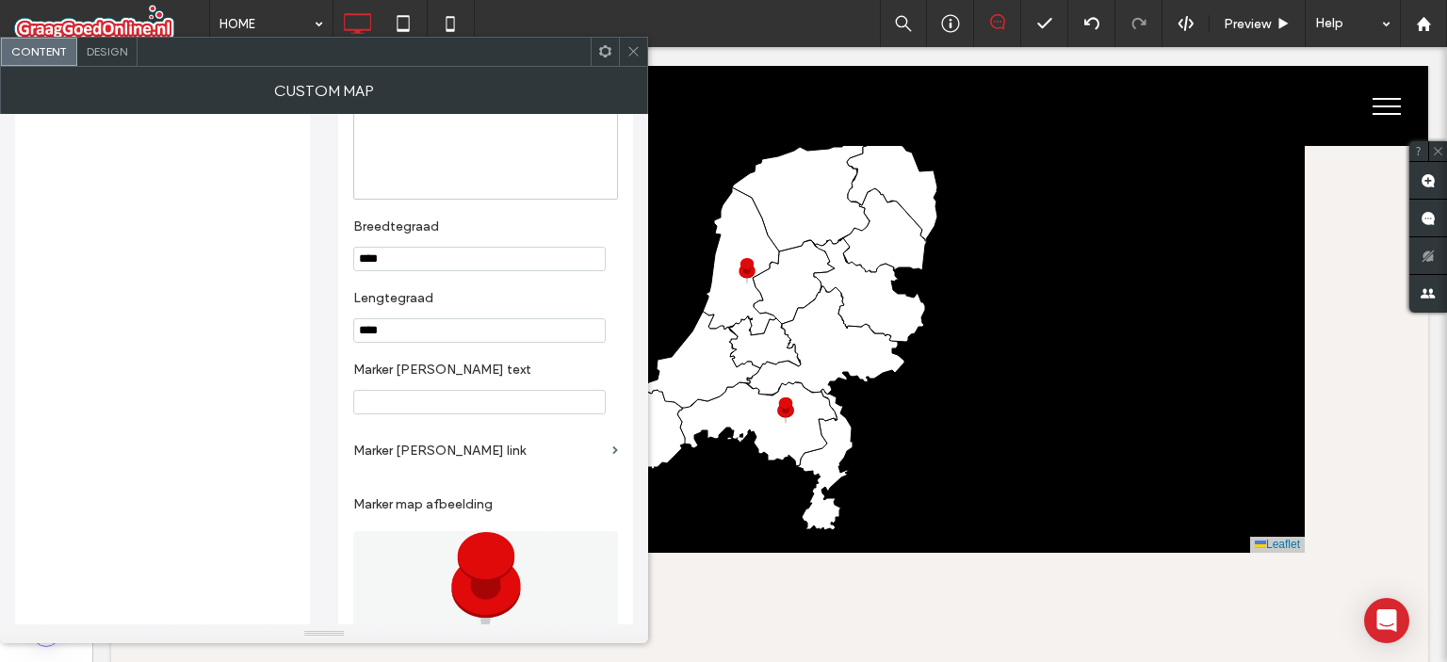
scroll to position [446, 0]
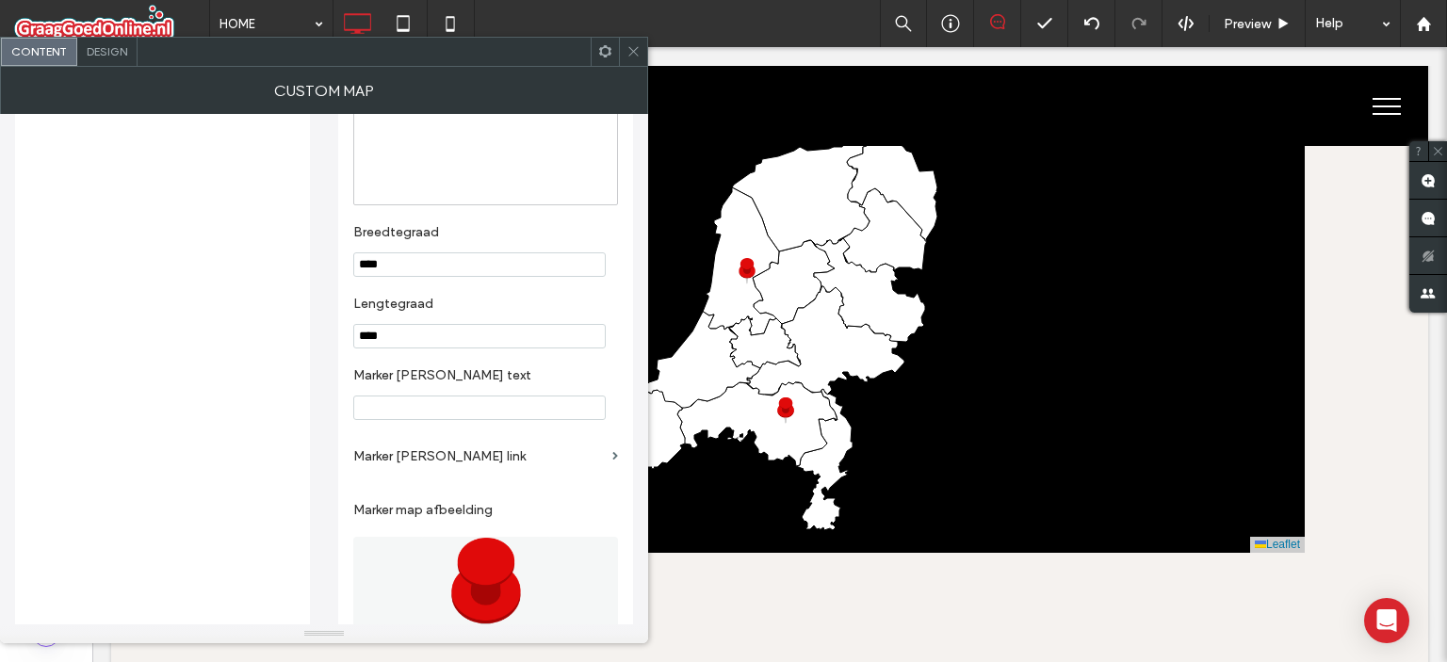
click at [391, 336] on input "****" at bounding box center [479, 336] width 252 height 24
type input "*"
click at [406, 268] on input "****" at bounding box center [479, 264] width 252 height 24
click at [369, 266] on input "****" at bounding box center [479, 264] width 252 height 24
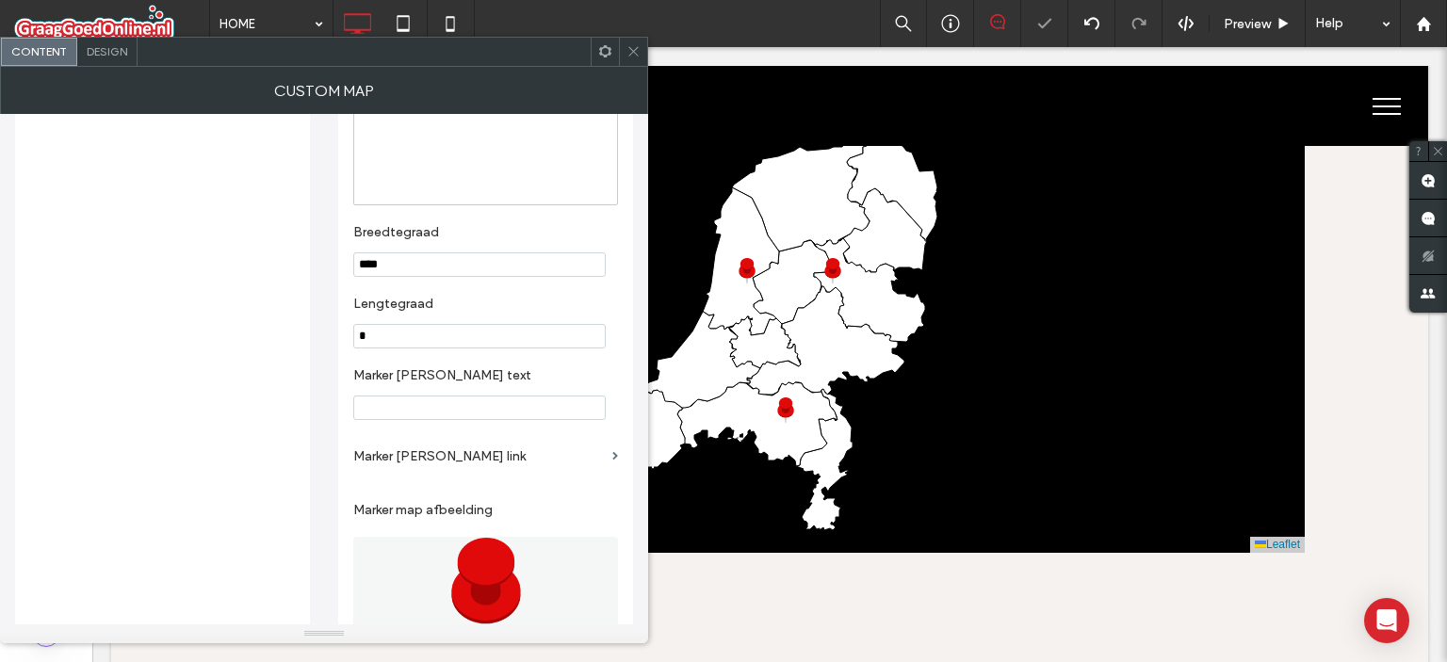
click at [418, 269] on input "****" at bounding box center [479, 264] width 252 height 24
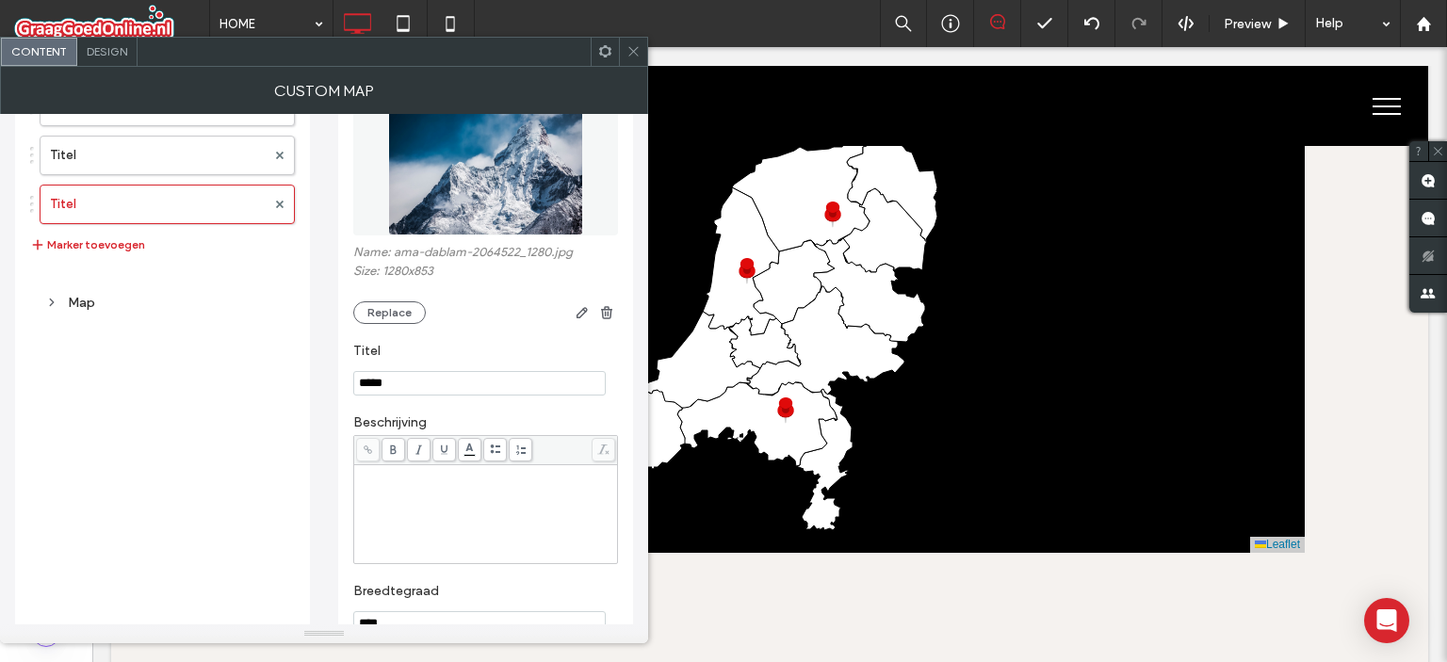
scroll to position [0, 0]
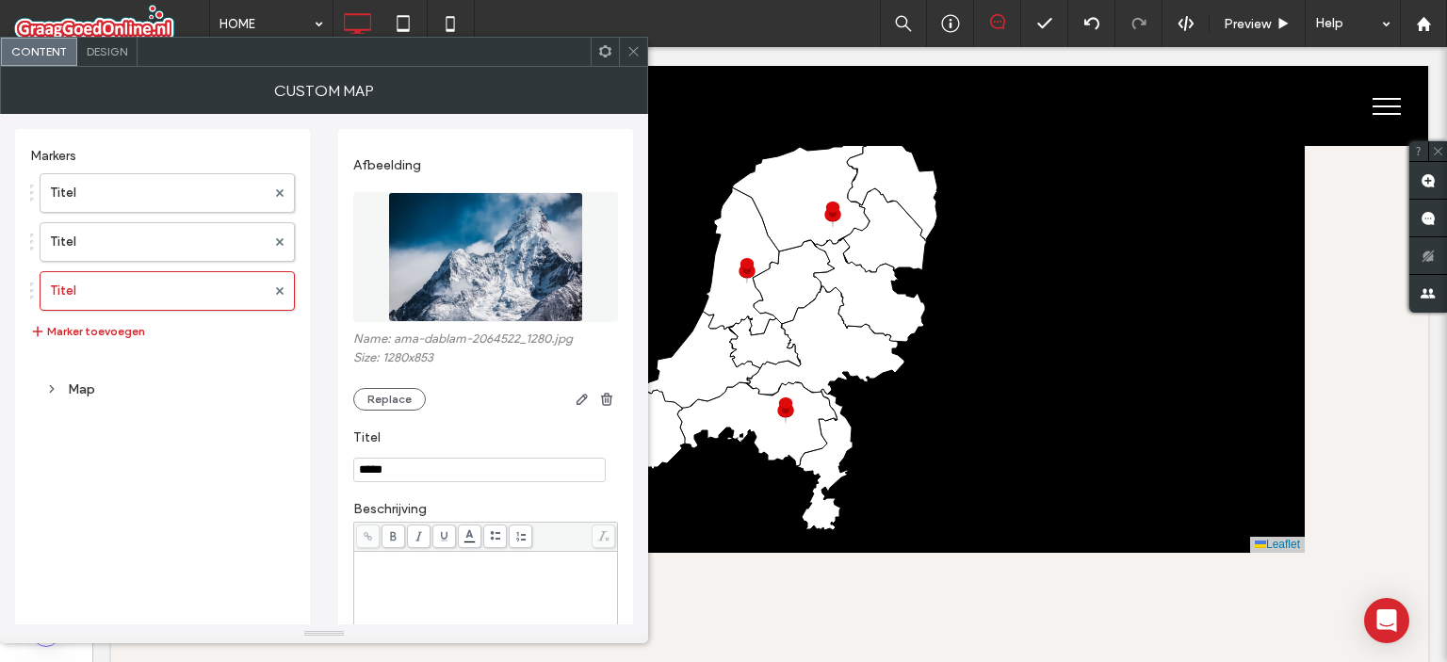
type input "****"
click at [629, 54] on icon at bounding box center [633, 51] width 14 height 14
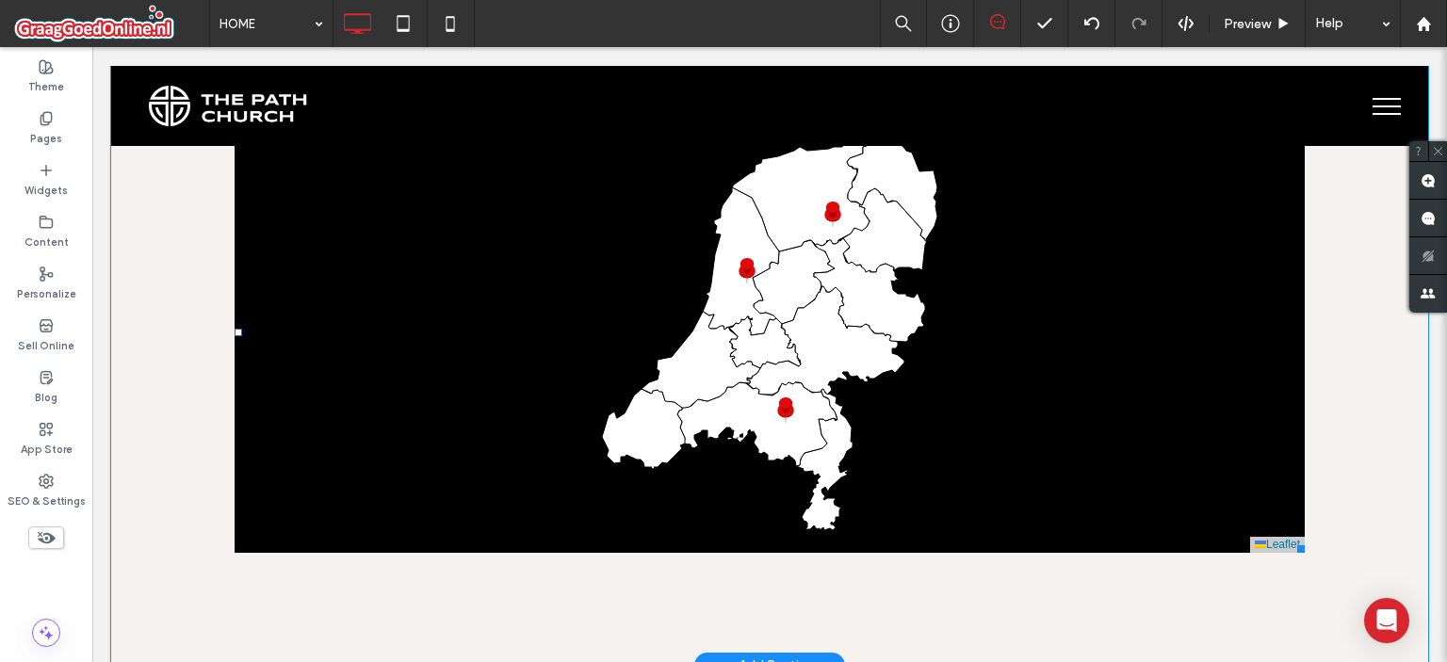
click at [980, 288] on span at bounding box center [770, 333] width 1070 height 440
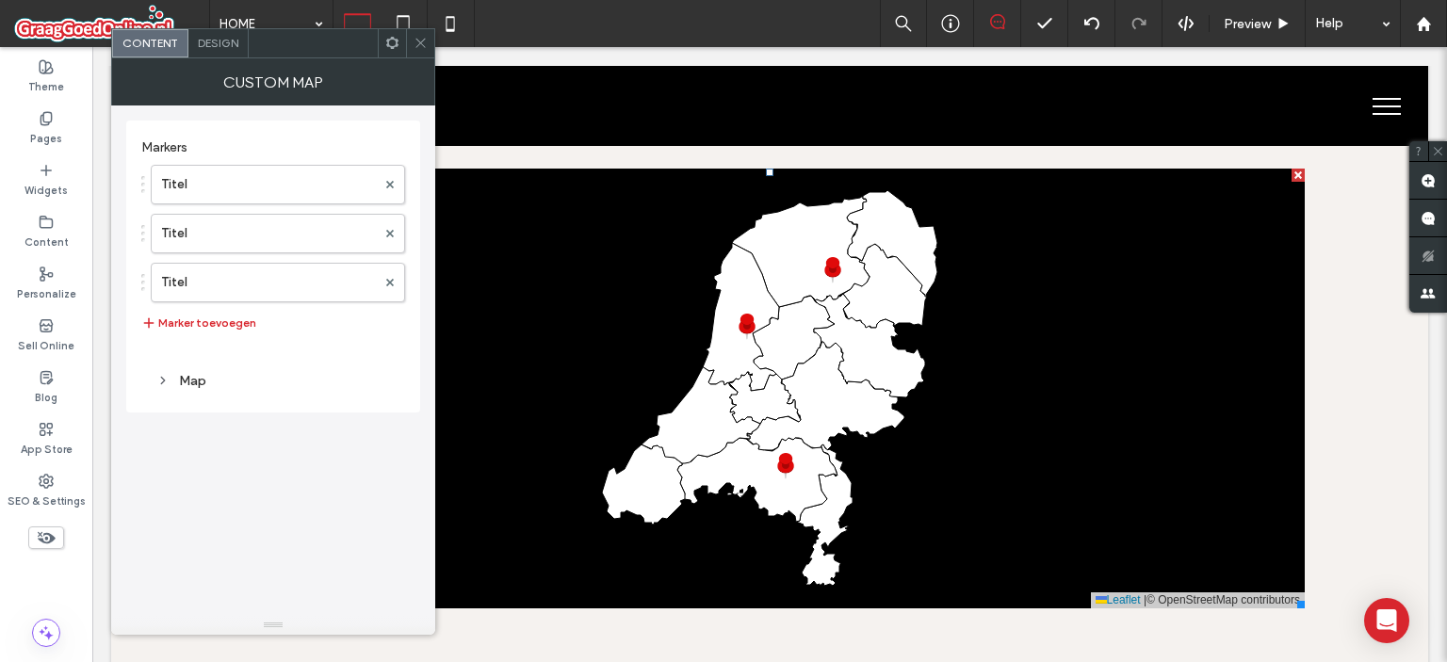
scroll to position [308, 0]
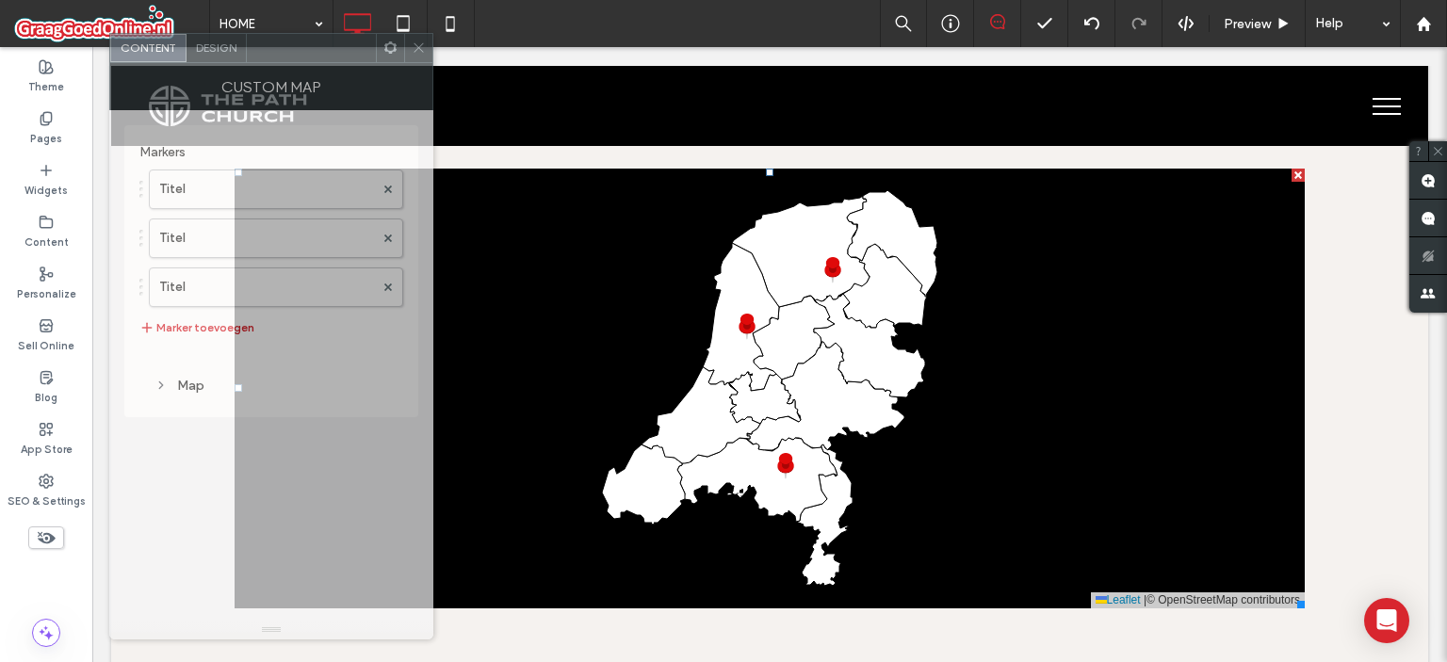
drag, startPoint x: 307, startPoint y: 57, endPoint x: 304, endPoint y: 67, distance: 9.8
click at [304, 67] on div "Custom map" at bounding box center [271, 86] width 324 height 47
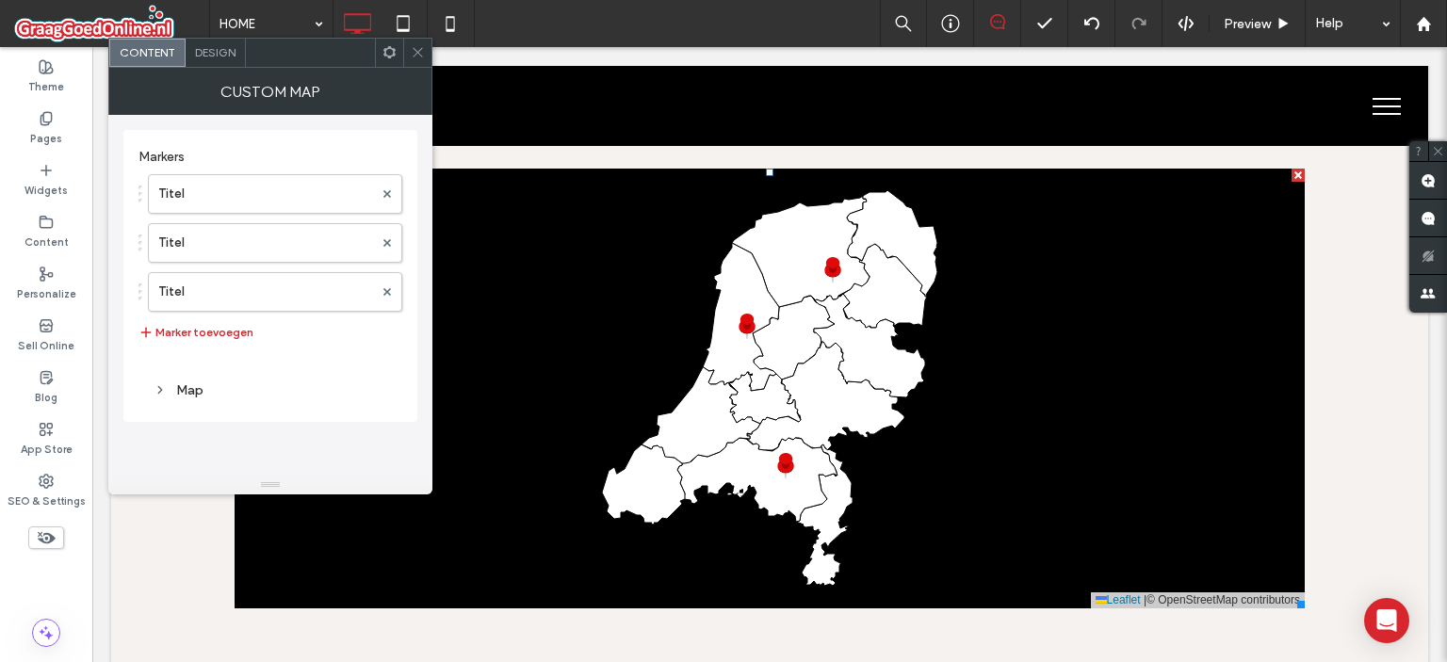
drag, startPoint x: 267, startPoint y: 631, endPoint x: 348, endPoint y: 481, distance: 169.8
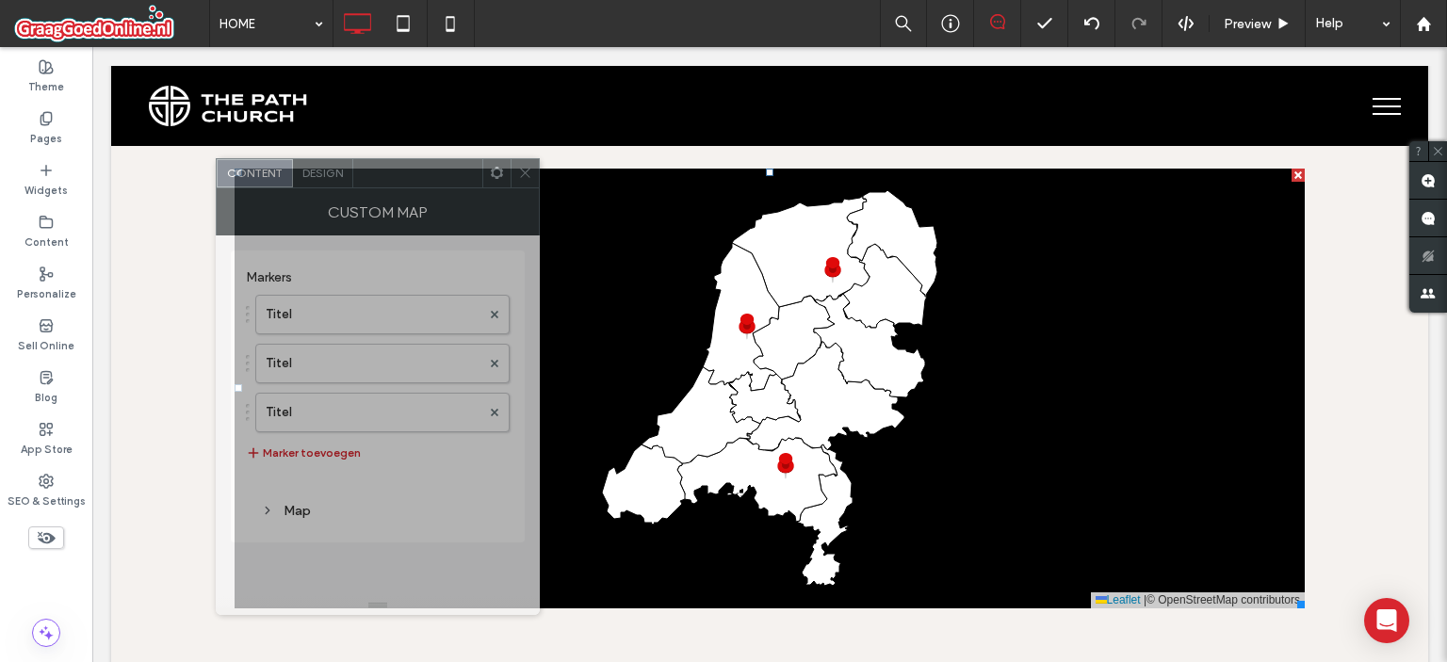
drag, startPoint x: 295, startPoint y: 56, endPoint x: 403, endPoint y: 176, distance: 162.1
click at [403, 176] on div at bounding box center [417, 173] width 129 height 28
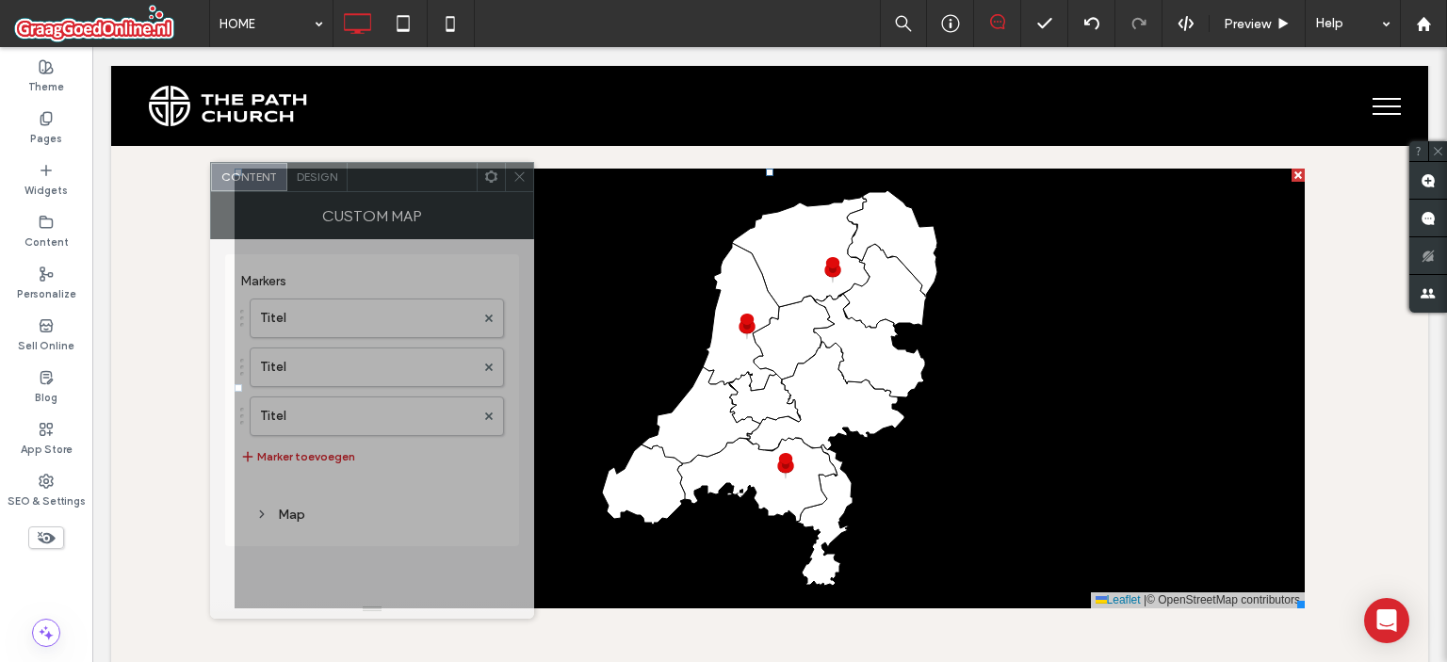
click at [397, 180] on div at bounding box center [412, 177] width 129 height 28
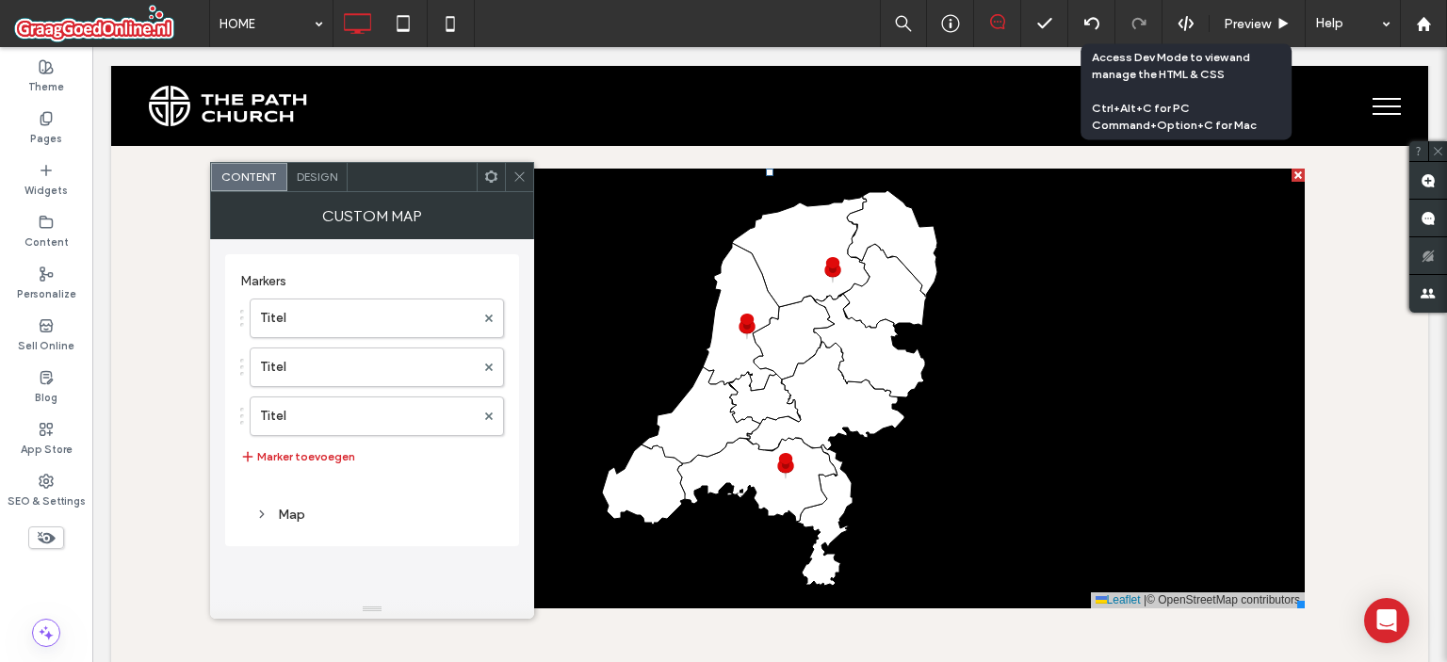
click at [1412, 353] on div "+ − Leaflet | © OpenStreetMap contributors Click To Paste Row + Add Section" at bounding box center [769, 383] width 1317 height 675
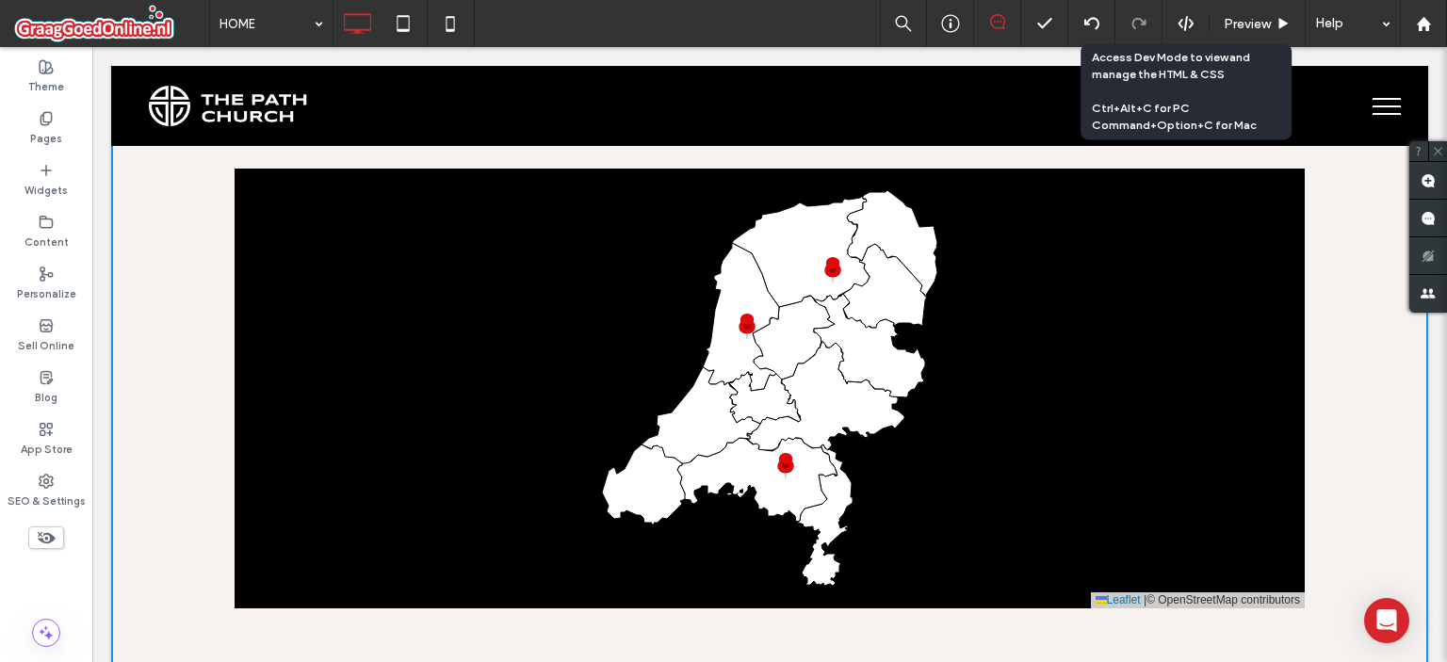
click at [1225, 346] on icon at bounding box center [768, 388] width 1289 height 533
click at [1026, 326] on icon at bounding box center [768, 388] width 1289 height 533
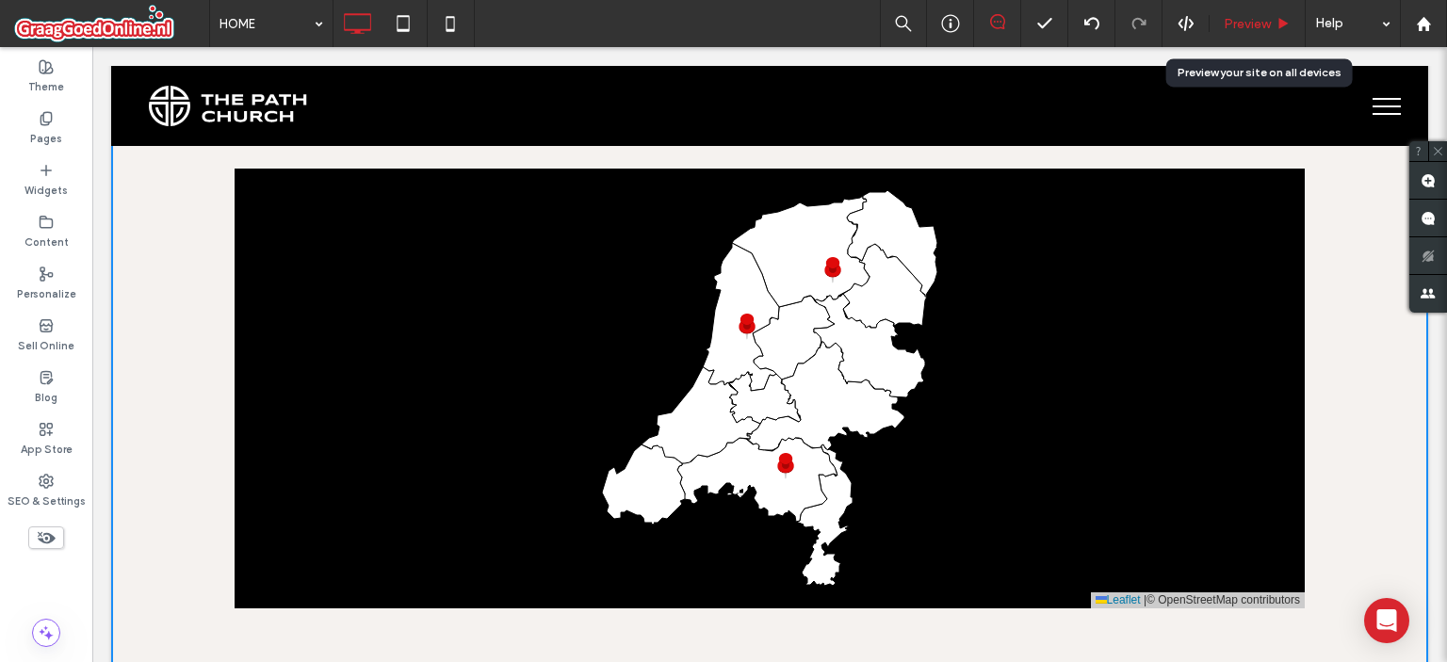
click at [1234, 22] on span "Preview" at bounding box center [1246, 24] width 47 height 16
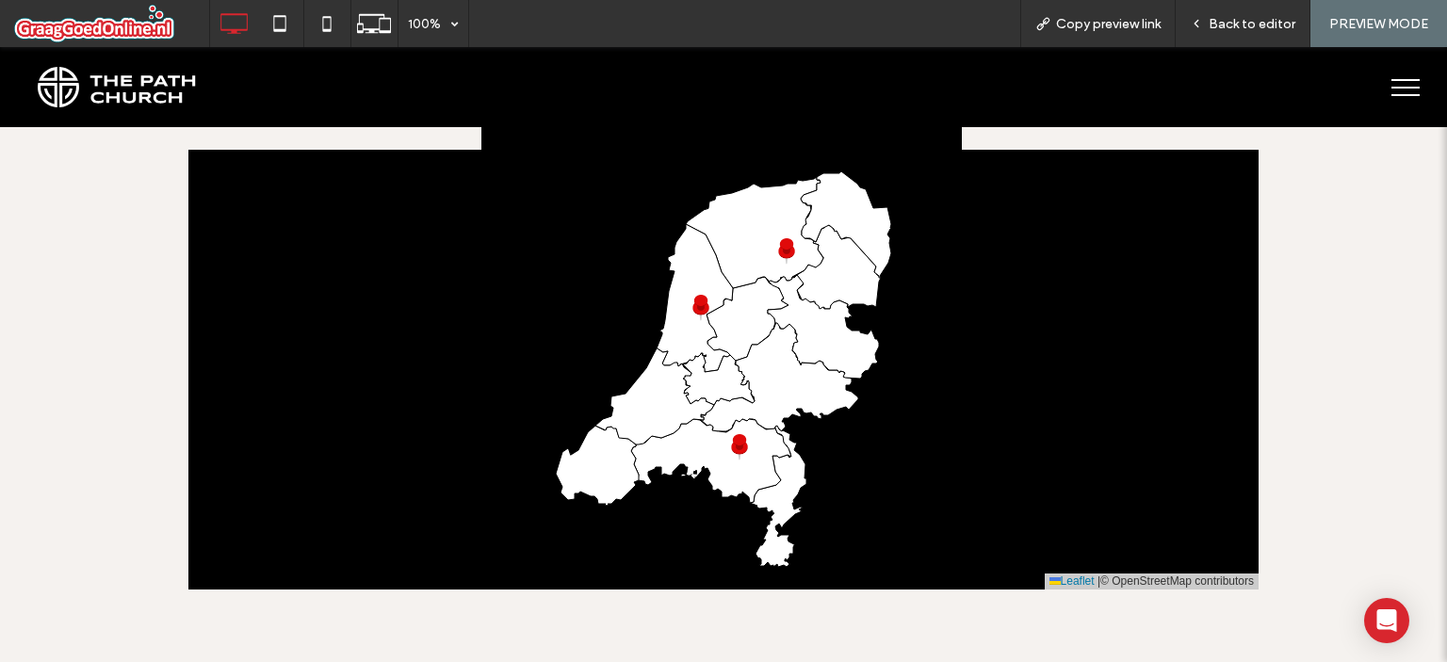
click at [1234, 22] on span "Back to editor" at bounding box center [1251, 24] width 87 height 16
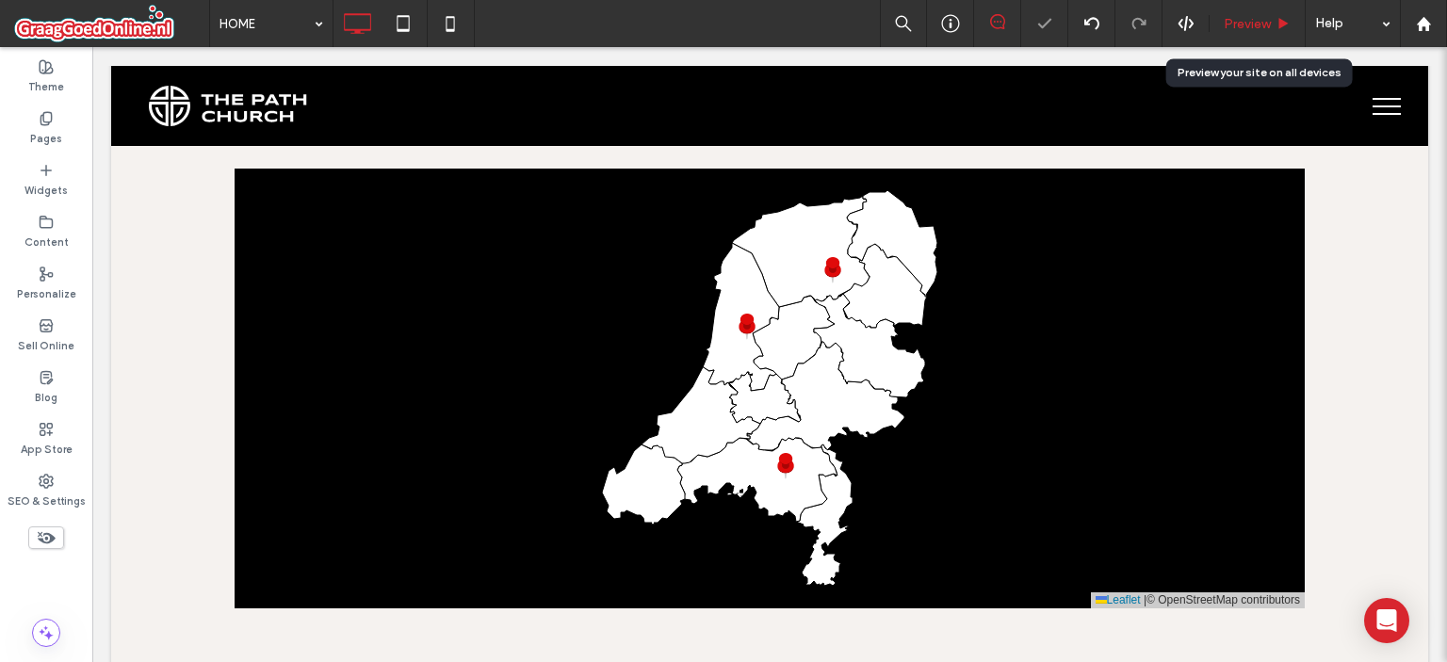
click at [1250, 22] on span "Preview" at bounding box center [1246, 24] width 47 height 16
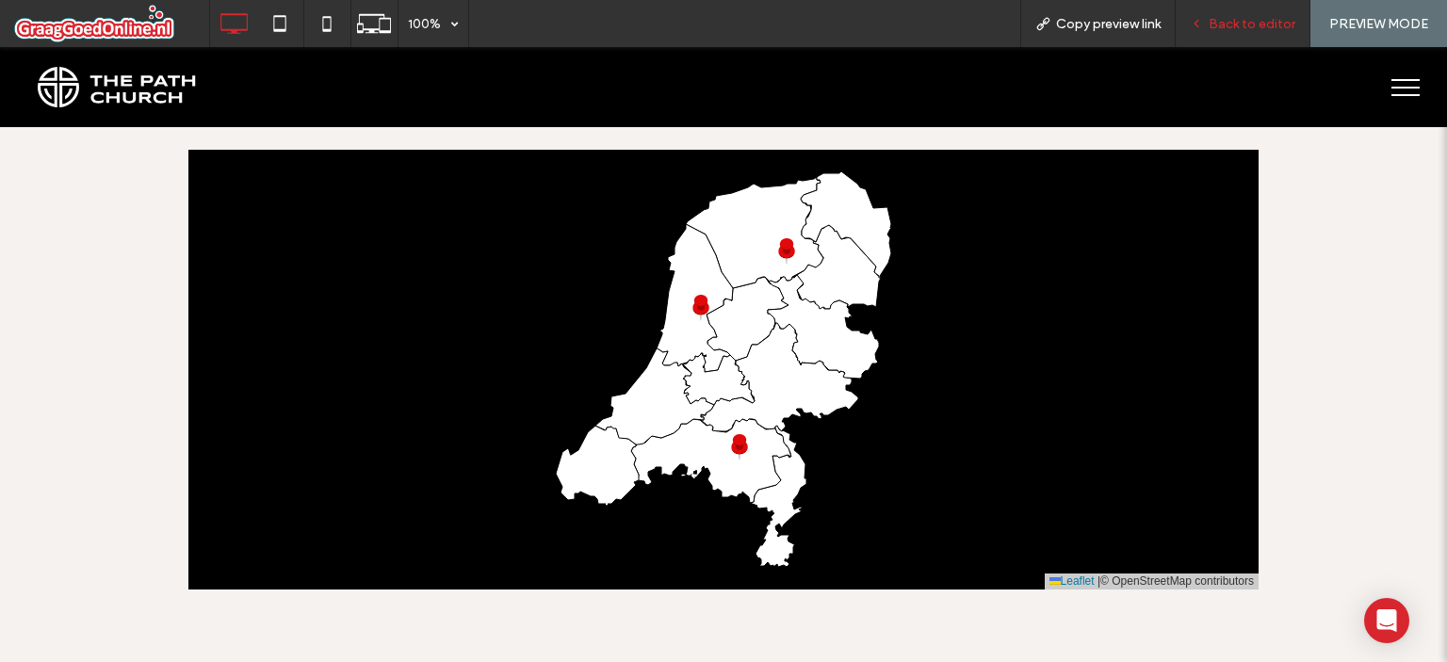
click at [1215, 24] on span "Back to editor" at bounding box center [1251, 24] width 87 height 16
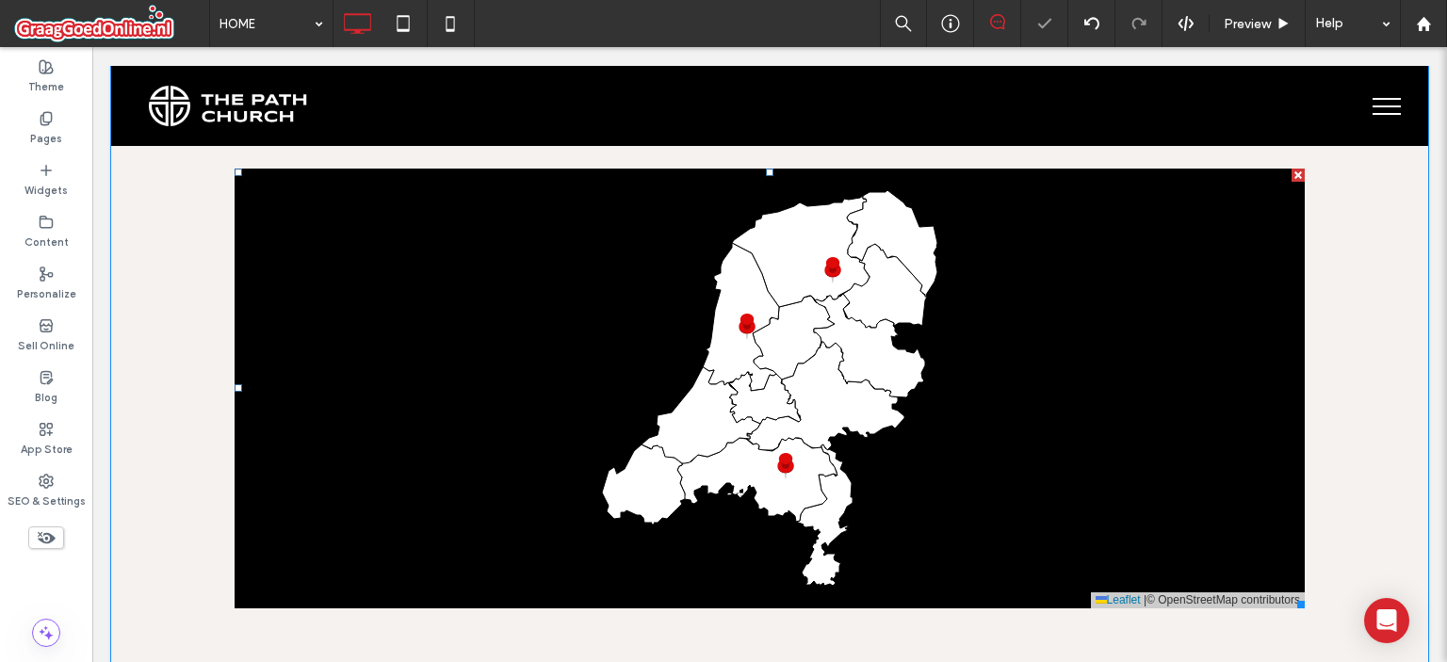
click at [1079, 294] on span at bounding box center [770, 389] width 1070 height 440
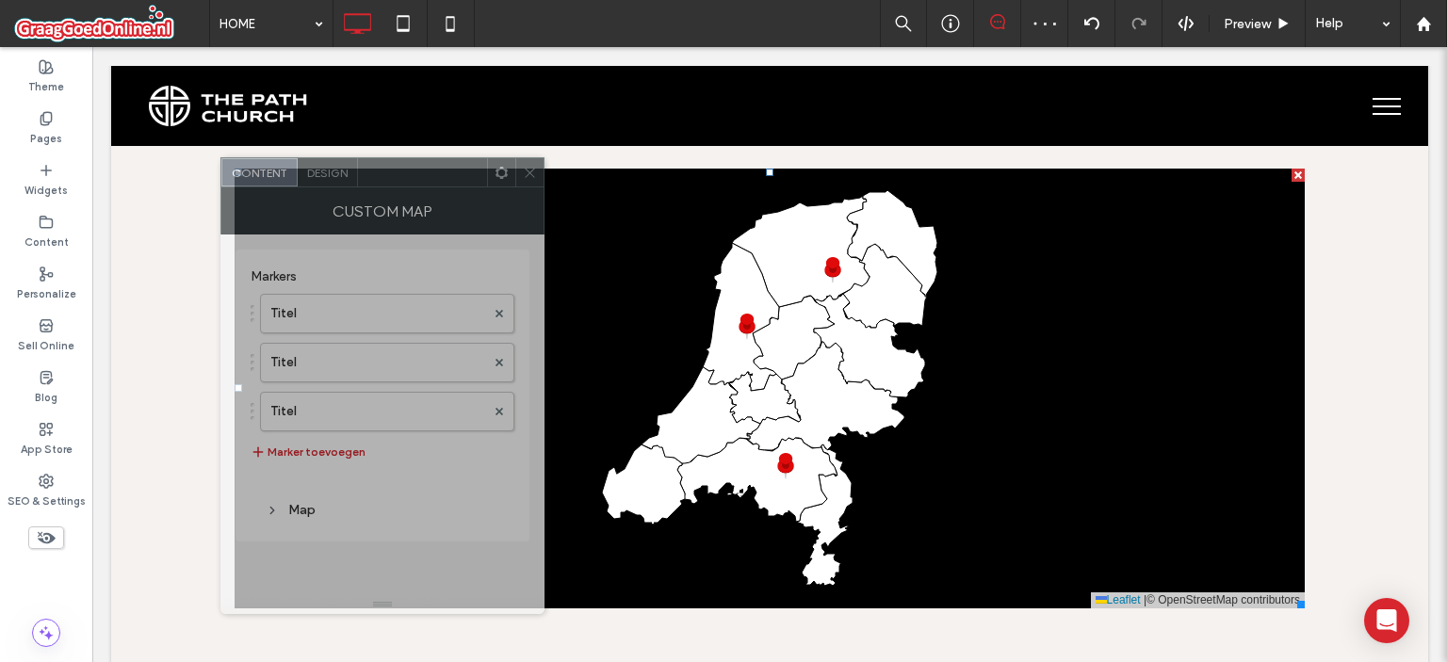
drag, startPoint x: 332, startPoint y: 124, endPoint x: 441, endPoint y: 180, distance: 122.6
click at [441, 180] on div at bounding box center [422, 172] width 129 height 28
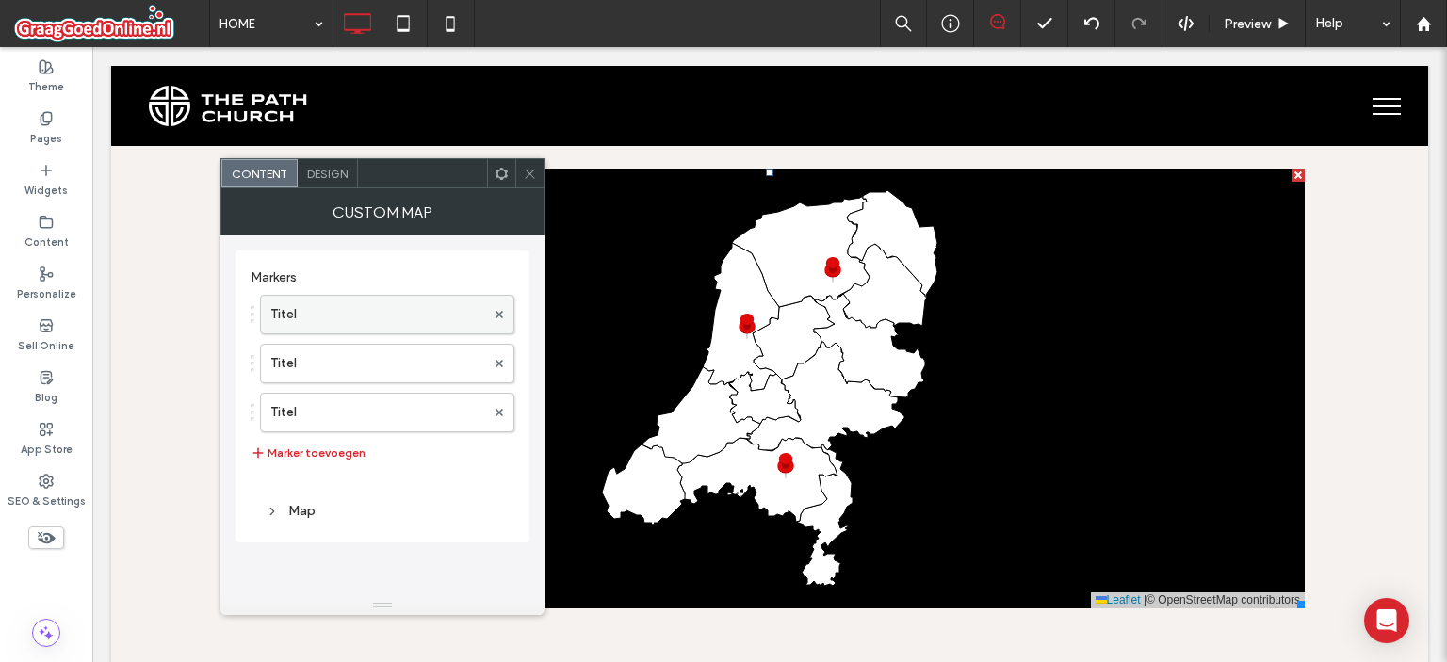
click at [384, 329] on label "Titel" at bounding box center [377, 315] width 215 height 38
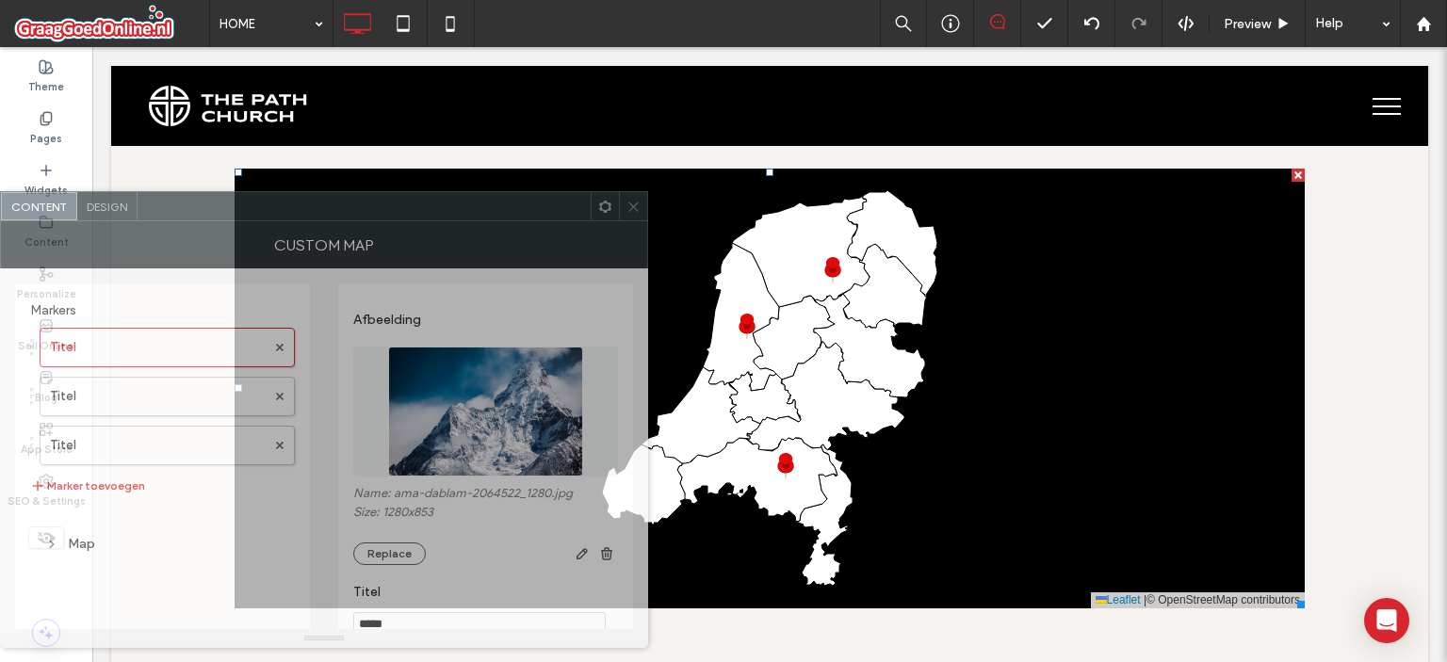
drag, startPoint x: 641, startPoint y: 189, endPoint x: 384, endPoint y: 222, distance: 259.2
click at [384, 222] on div "Custom map" at bounding box center [324, 244] width 648 height 47
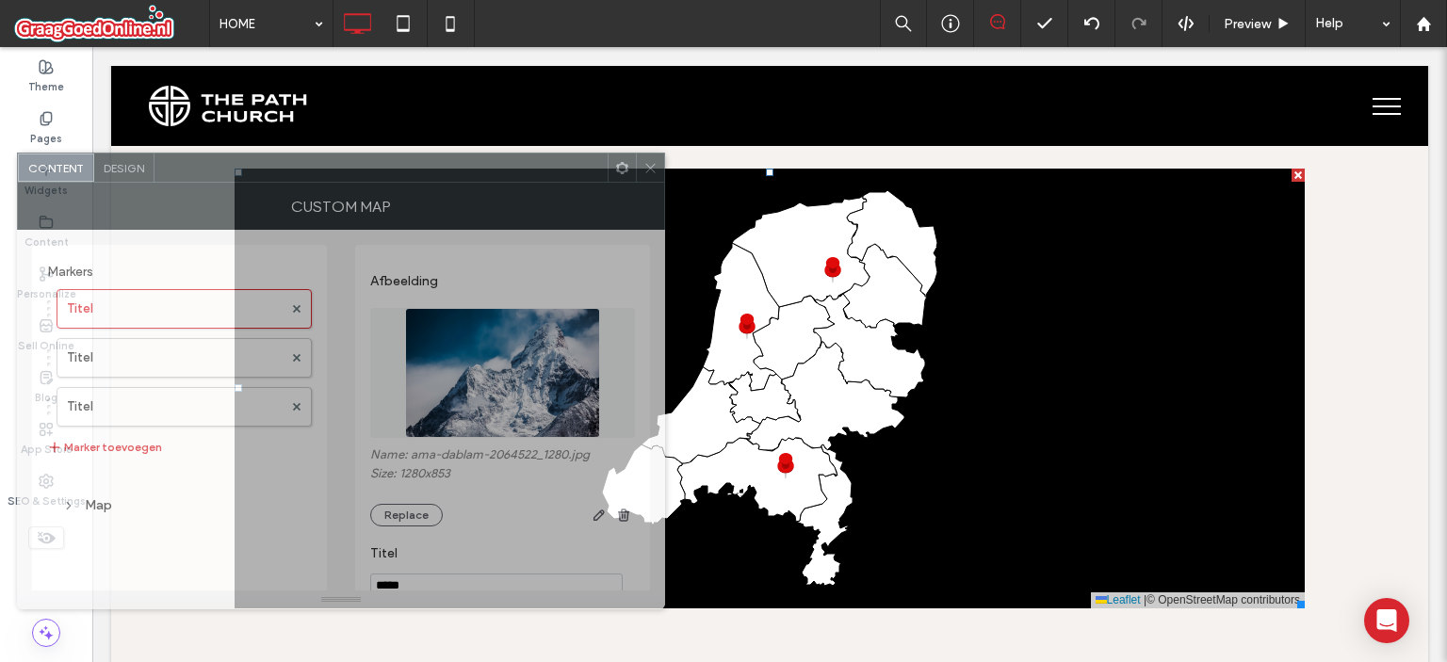
drag, startPoint x: 426, startPoint y: 214, endPoint x: 444, endPoint y: 175, distance: 42.6
click at [444, 175] on div at bounding box center [380, 168] width 453 height 28
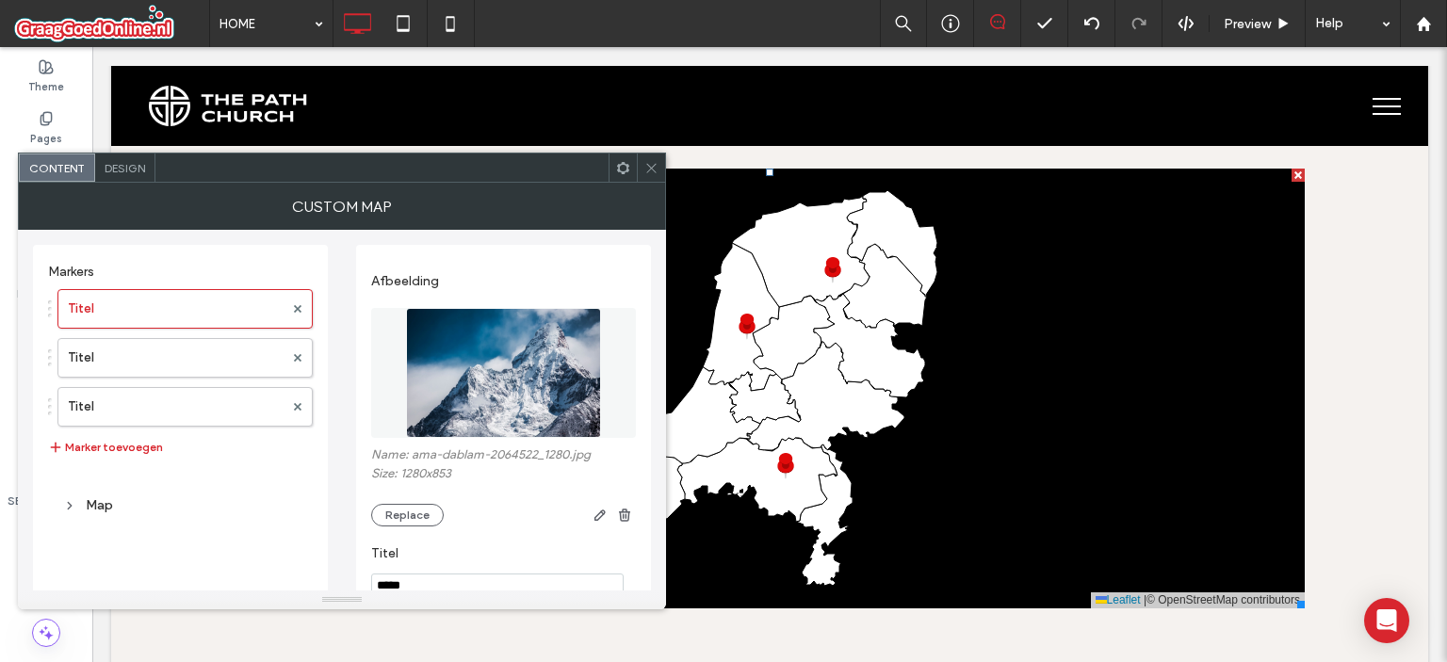
click at [649, 169] on use at bounding box center [650, 167] width 9 height 9
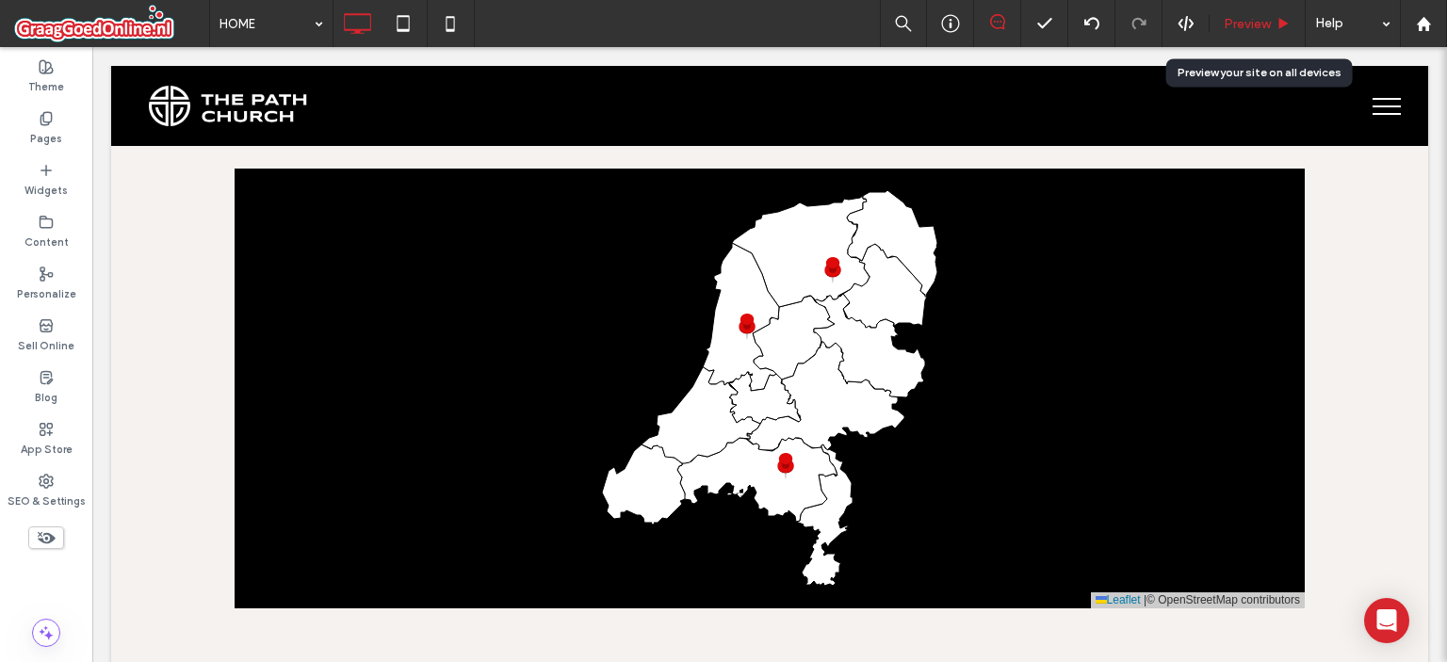
click at [1219, 22] on div "Preview" at bounding box center [1256, 24] width 95 height 16
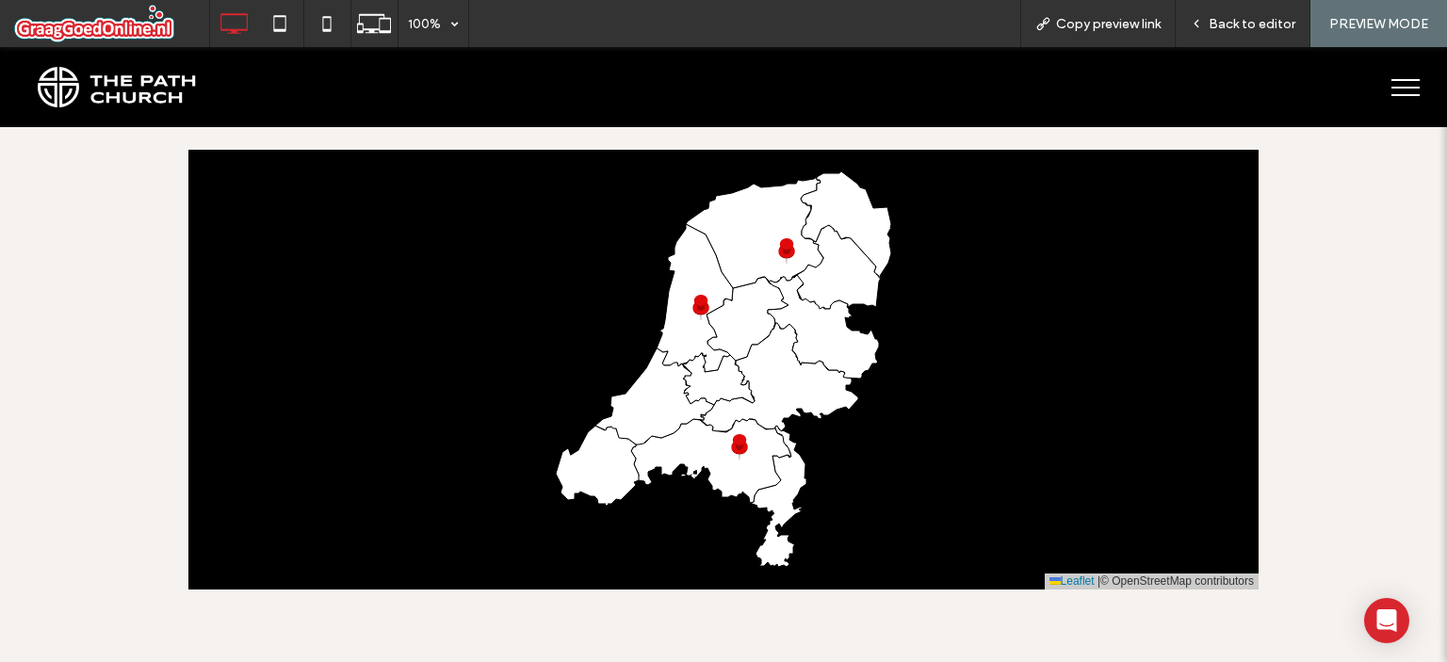
click at [693, 304] on img at bounding box center [701, 310] width 30 height 30
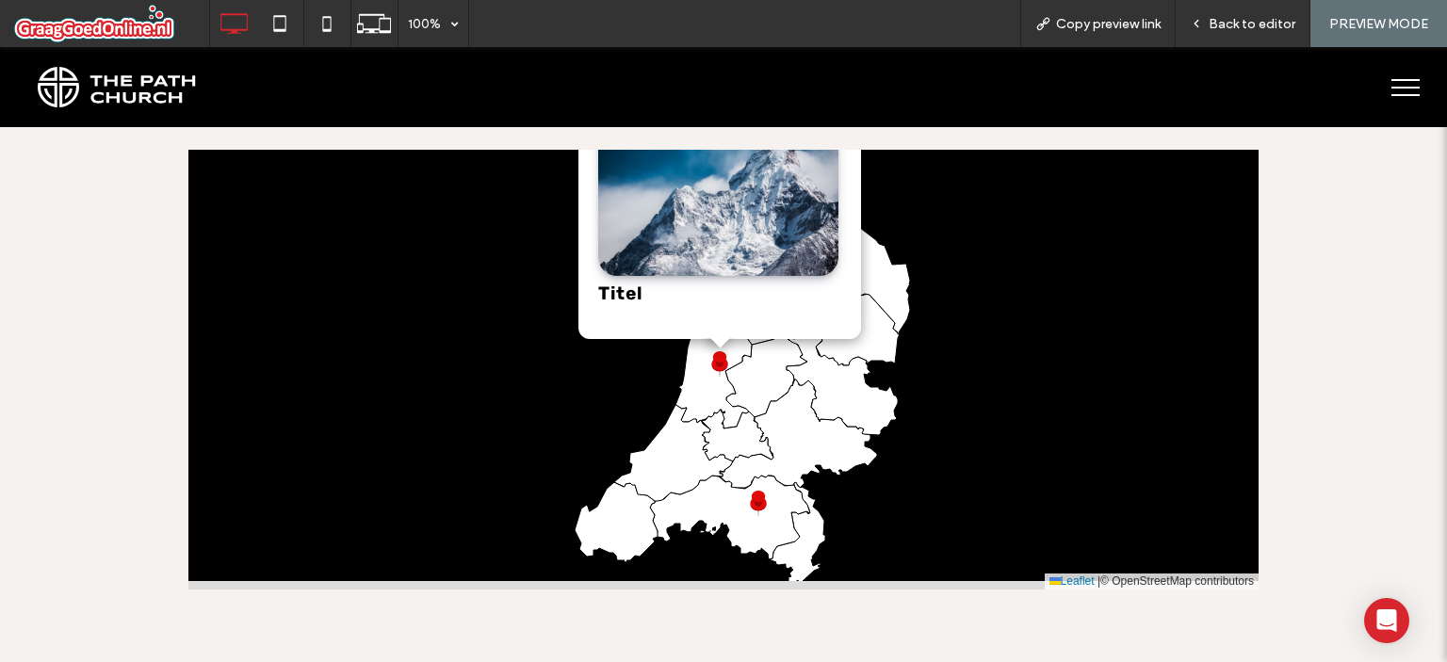
drag, startPoint x: 924, startPoint y: 341, endPoint x: 887, endPoint y: 255, distance: 93.3
click at [887, 255] on icon at bounding box center [741, 317] width 1289 height 533
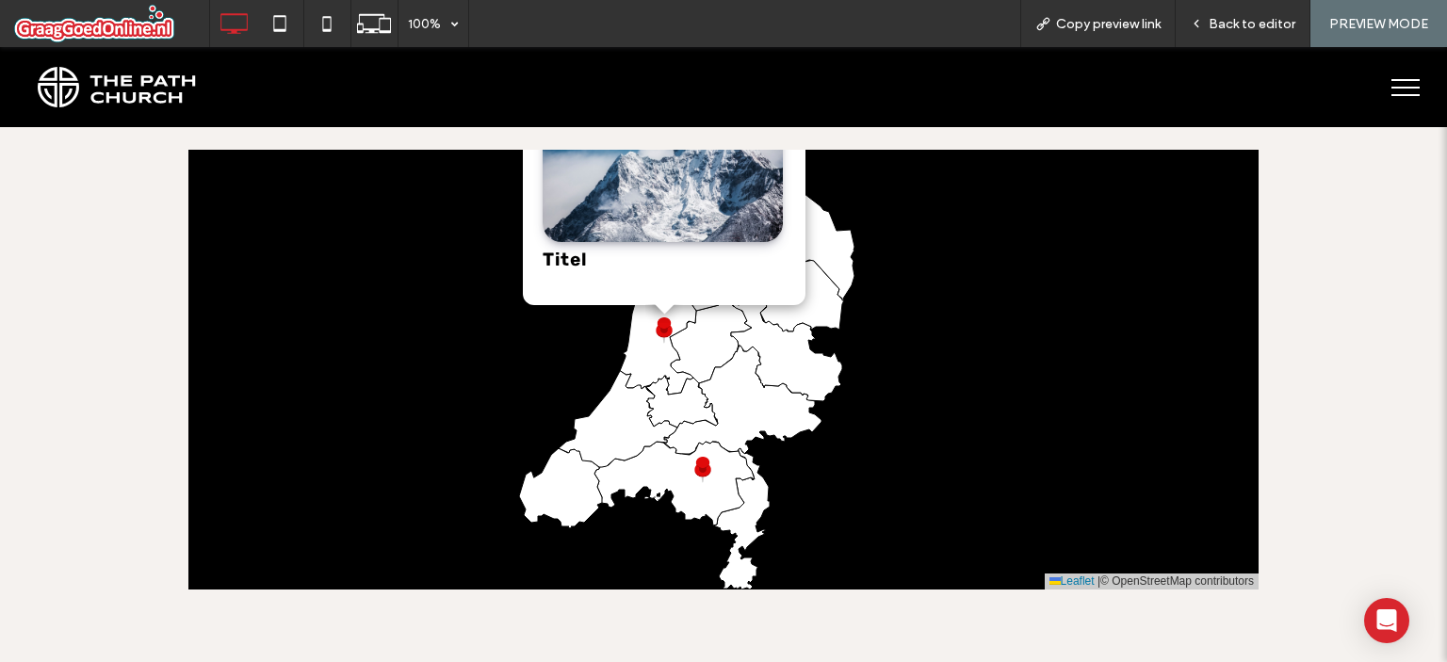
click at [825, 291] on icon at bounding box center [802, 290] width 84 height 85
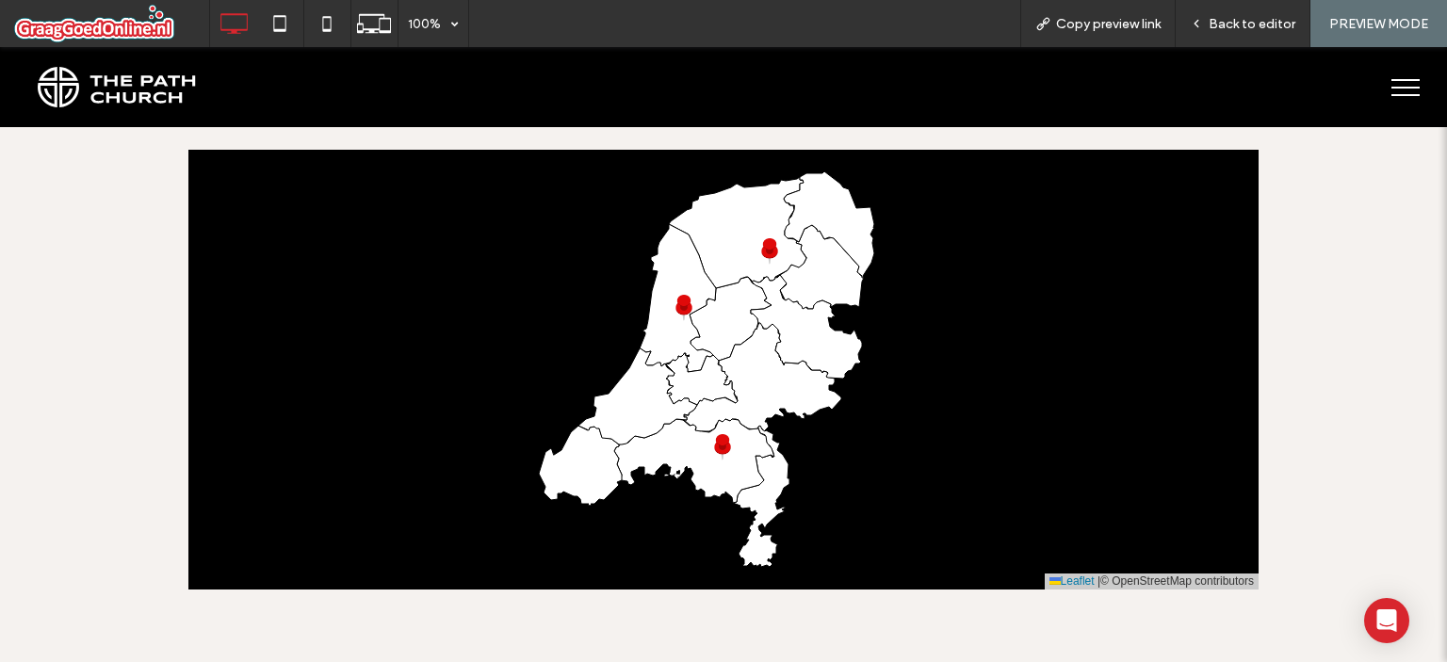
drag, startPoint x: 878, startPoint y: 276, endPoint x: 900, endPoint y: 251, distance: 33.3
click at [900, 251] on icon at bounding box center [742, 346] width 1289 height 533
